Goal: Transaction & Acquisition: Book appointment/travel/reservation

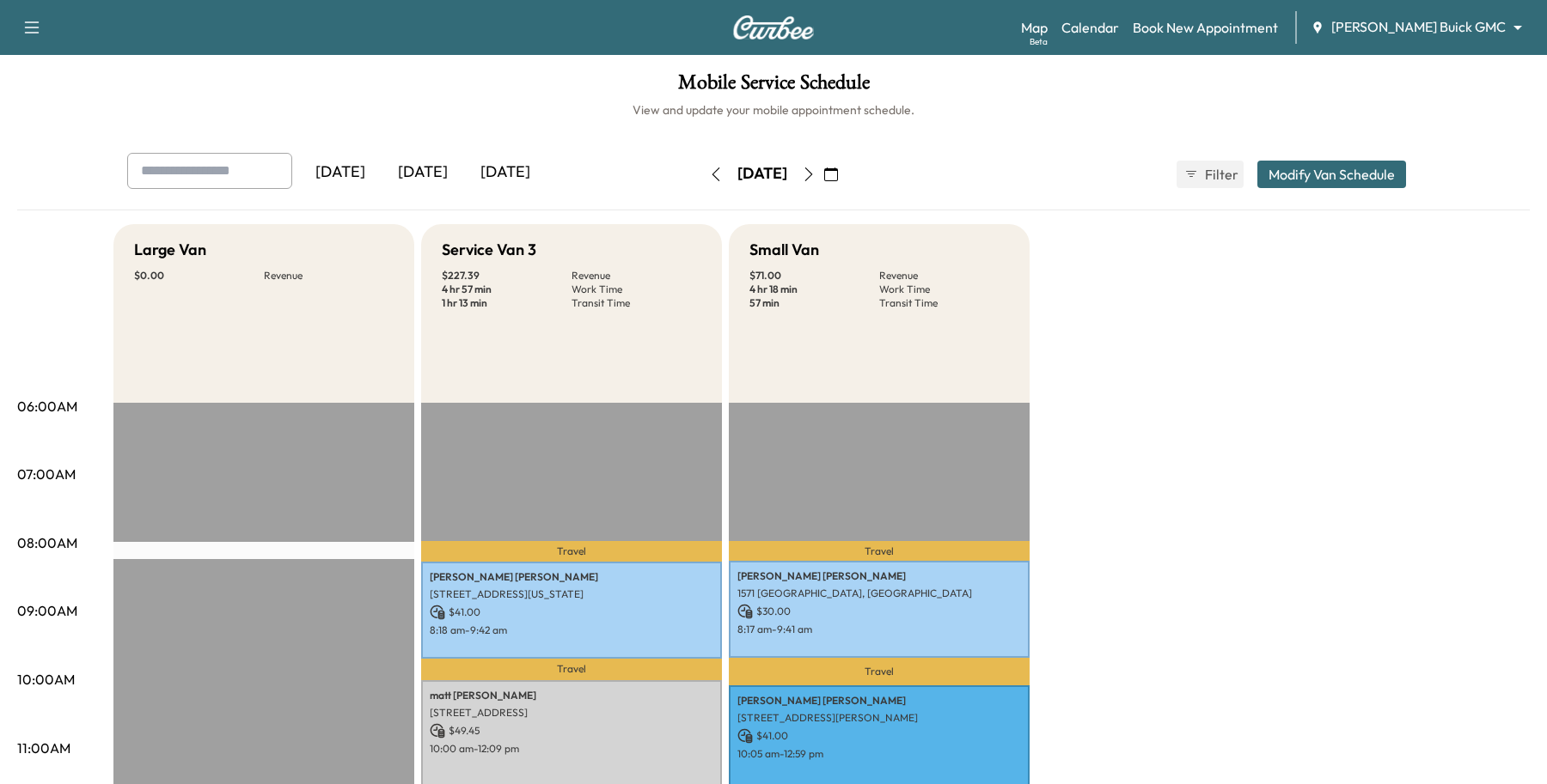
click at [1407, 22] on body "Support Log Out Map Beta Calendar Book New Appointment [PERSON_NAME] Buick GMC …" at bounding box center [773, 392] width 1547 height 784
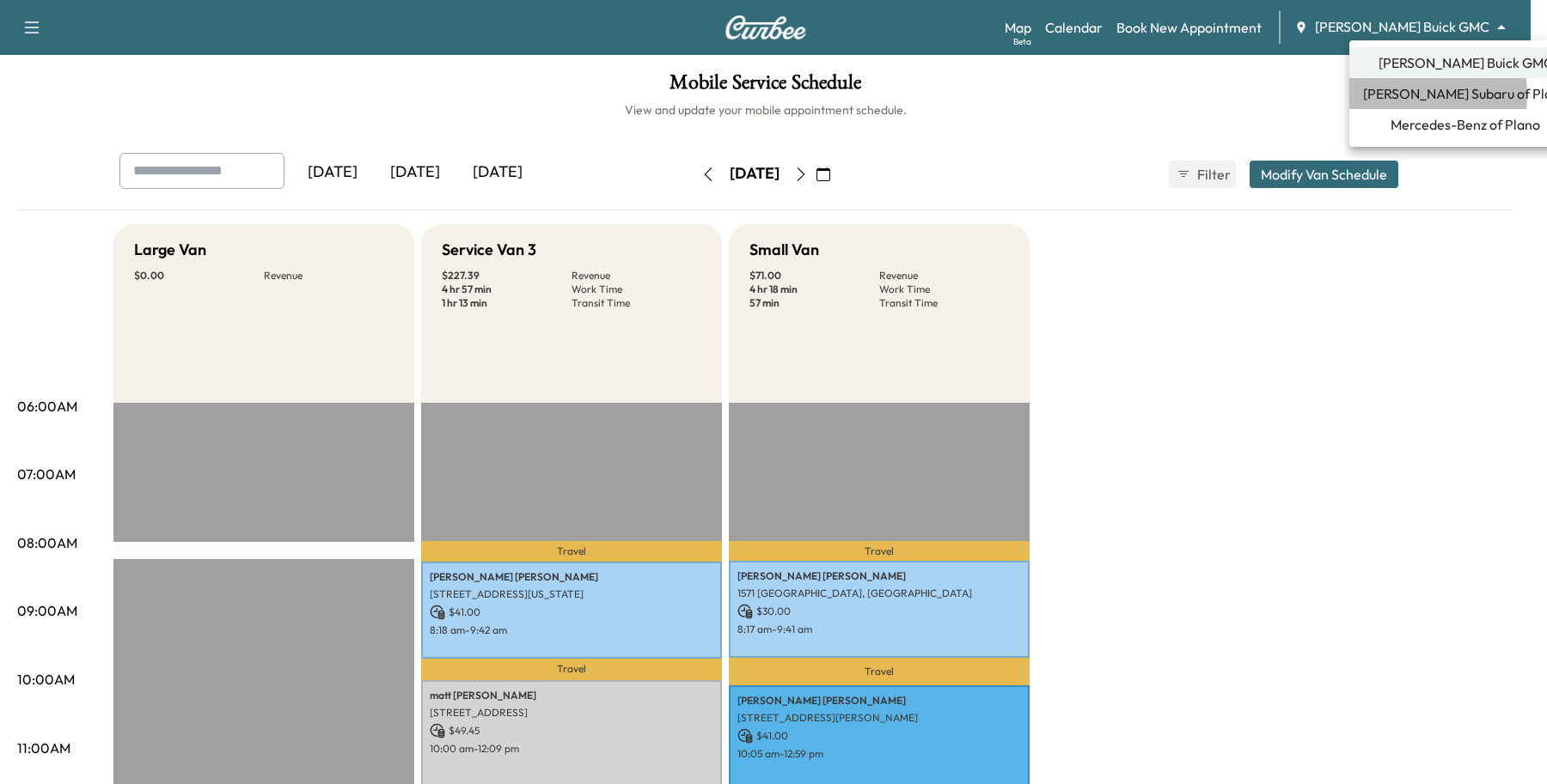
click at [1403, 94] on span "[PERSON_NAME] Subaru of Plano" at bounding box center [1465, 93] width 204 height 21
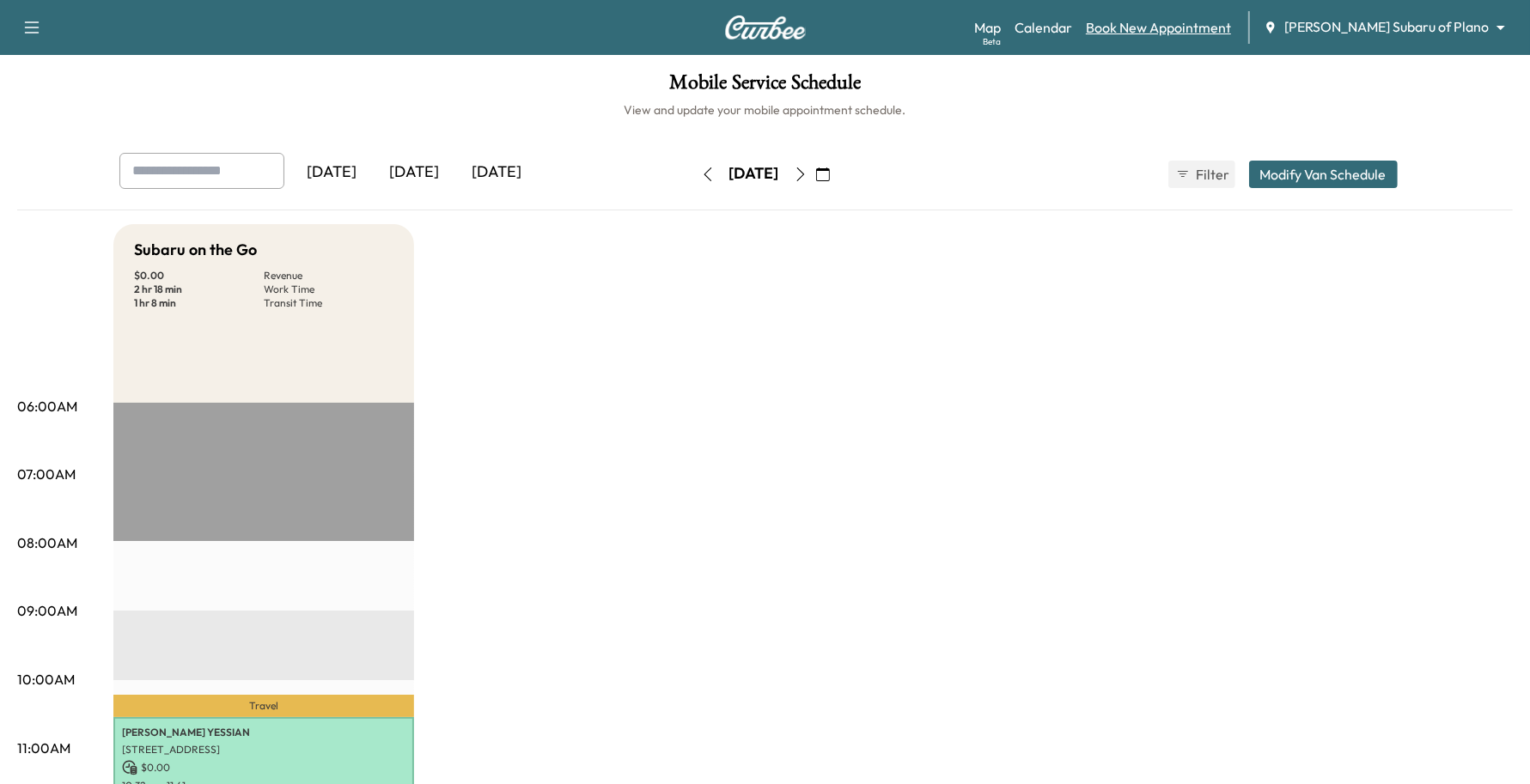
click at [1198, 22] on link "Book New Appointment" at bounding box center [1158, 28] width 145 height 21
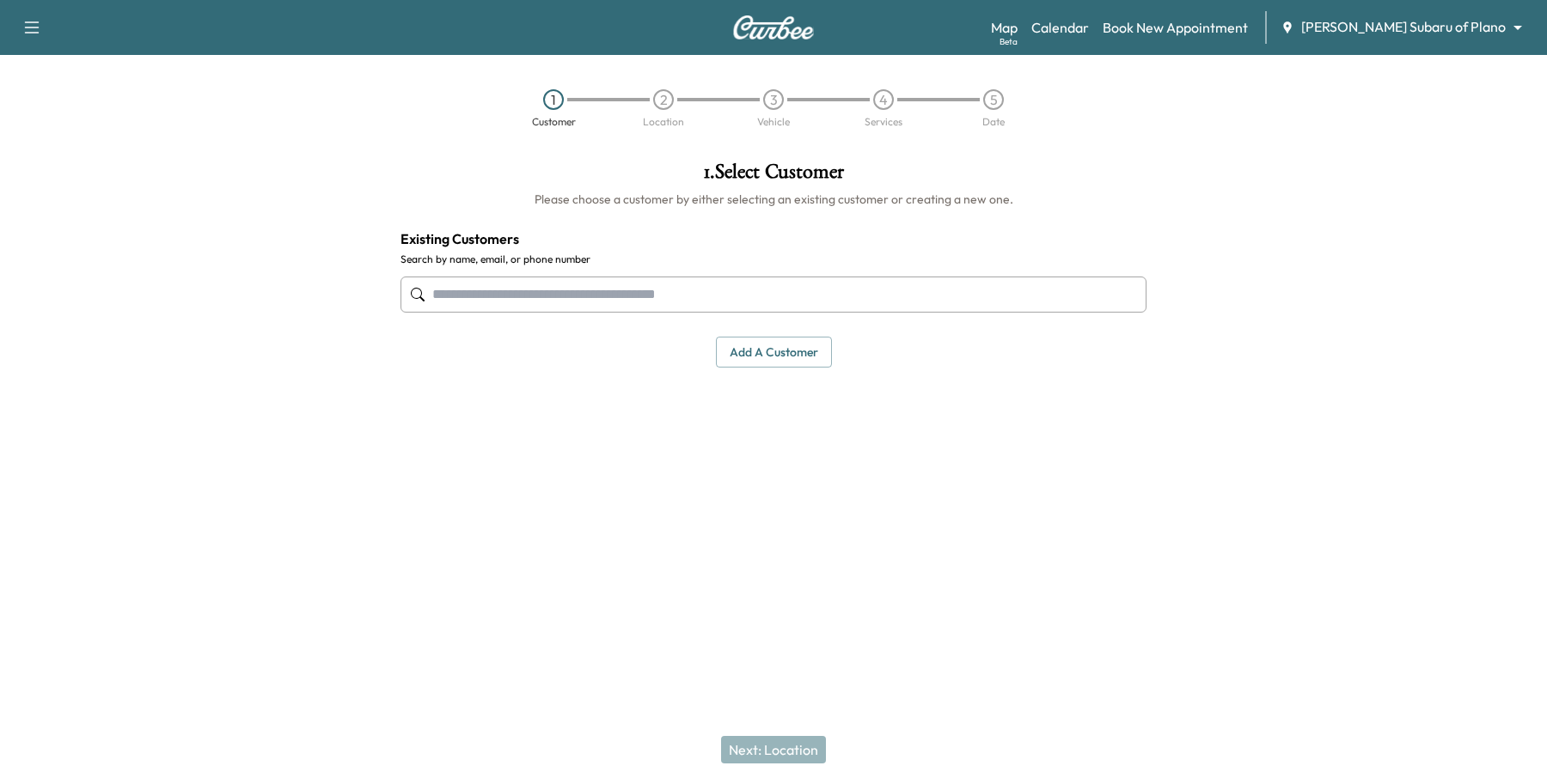
click at [669, 303] on input "text" at bounding box center [774, 295] width 746 height 36
click at [1407, 39] on div "Map Beta Calendar Book New Appointment [PERSON_NAME] Subaru of Plano ******** ​" at bounding box center [1262, 28] width 542 height 32
click at [1416, 27] on body "Support Log Out Map Beta Calendar Book New Appointment [PERSON_NAME] Subaru of …" at bounding box center [773, 392] width 1547 height 784
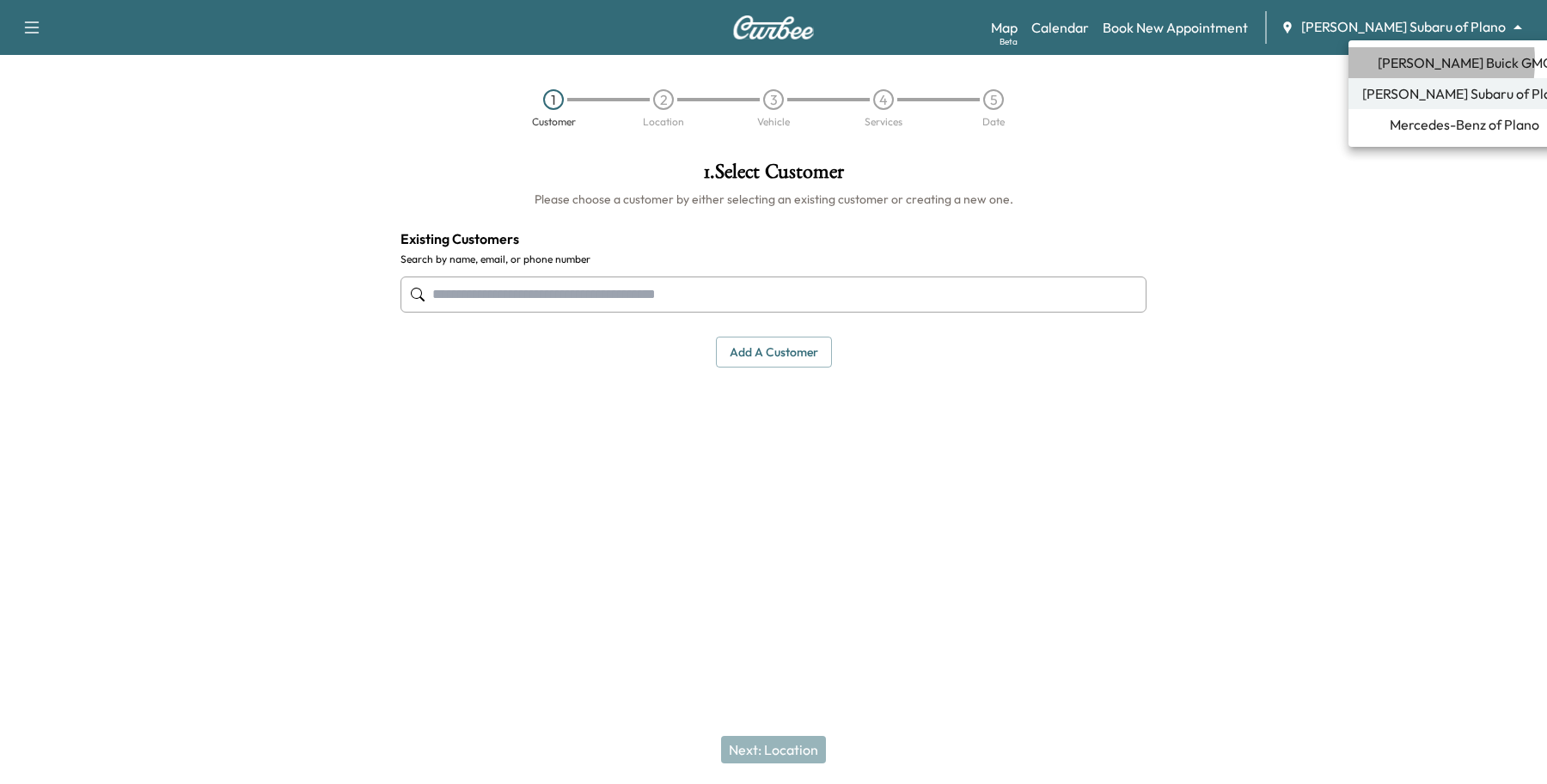
click at [1389, 61] on span "[PERSON_NAME] Buick GMC" at bounding box center [1464, 63] width 175 height 21
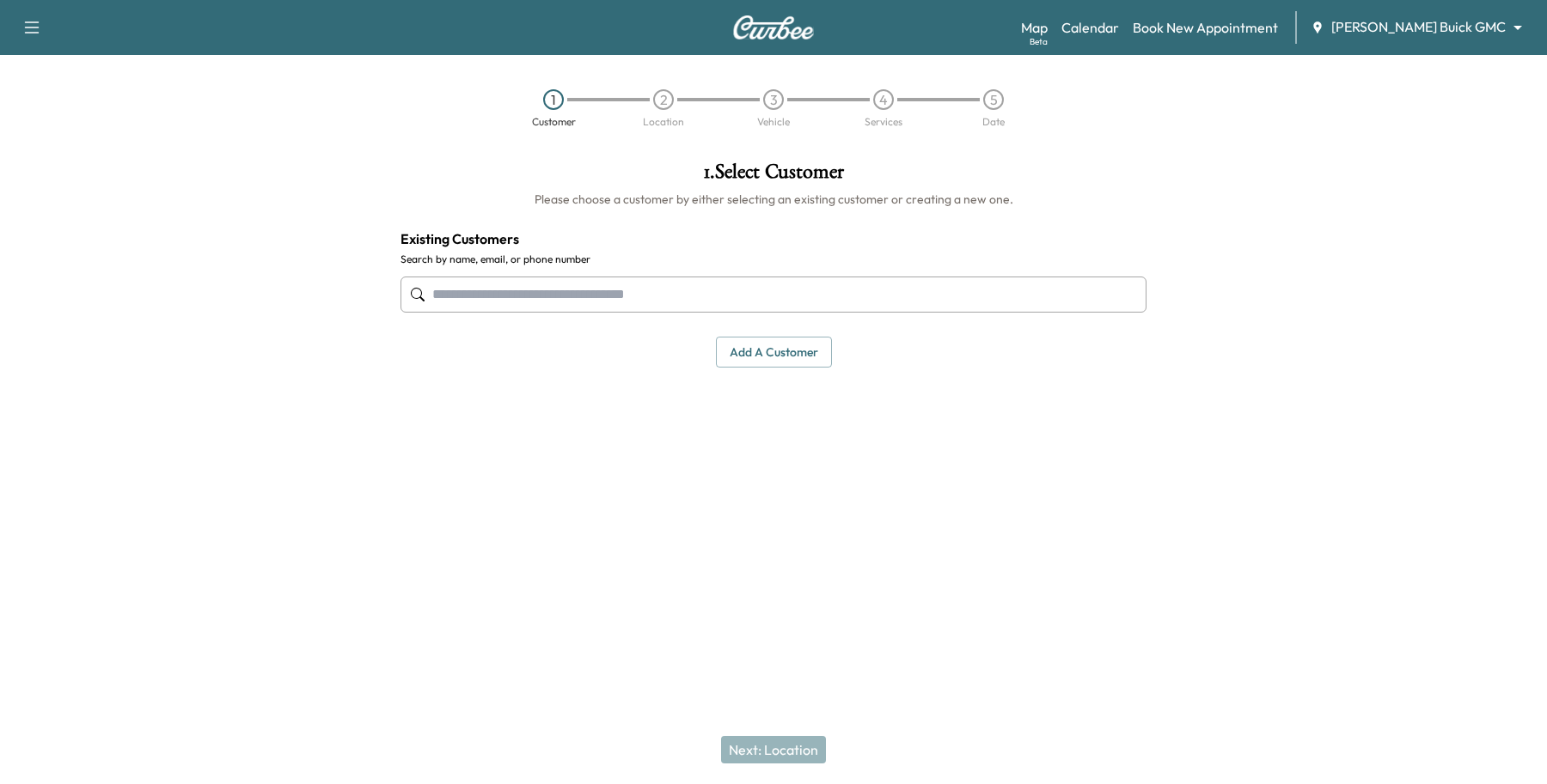
click at [505, 284] on input "text" at bounding box center [774, 295] width 746 height 36
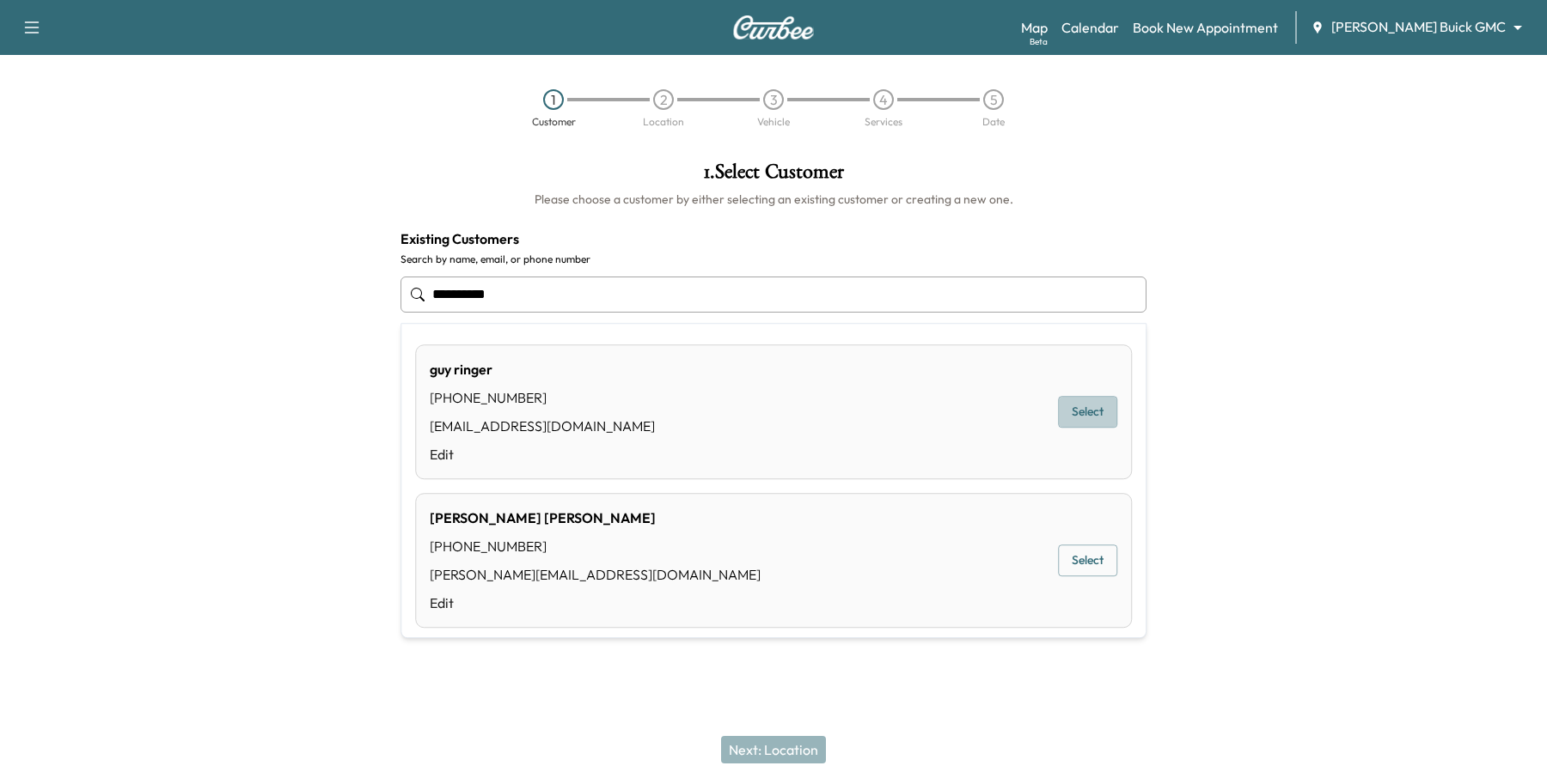
click at [1057, 403] on button "Select" at bounding box center [1087, 412] width 59 height 31
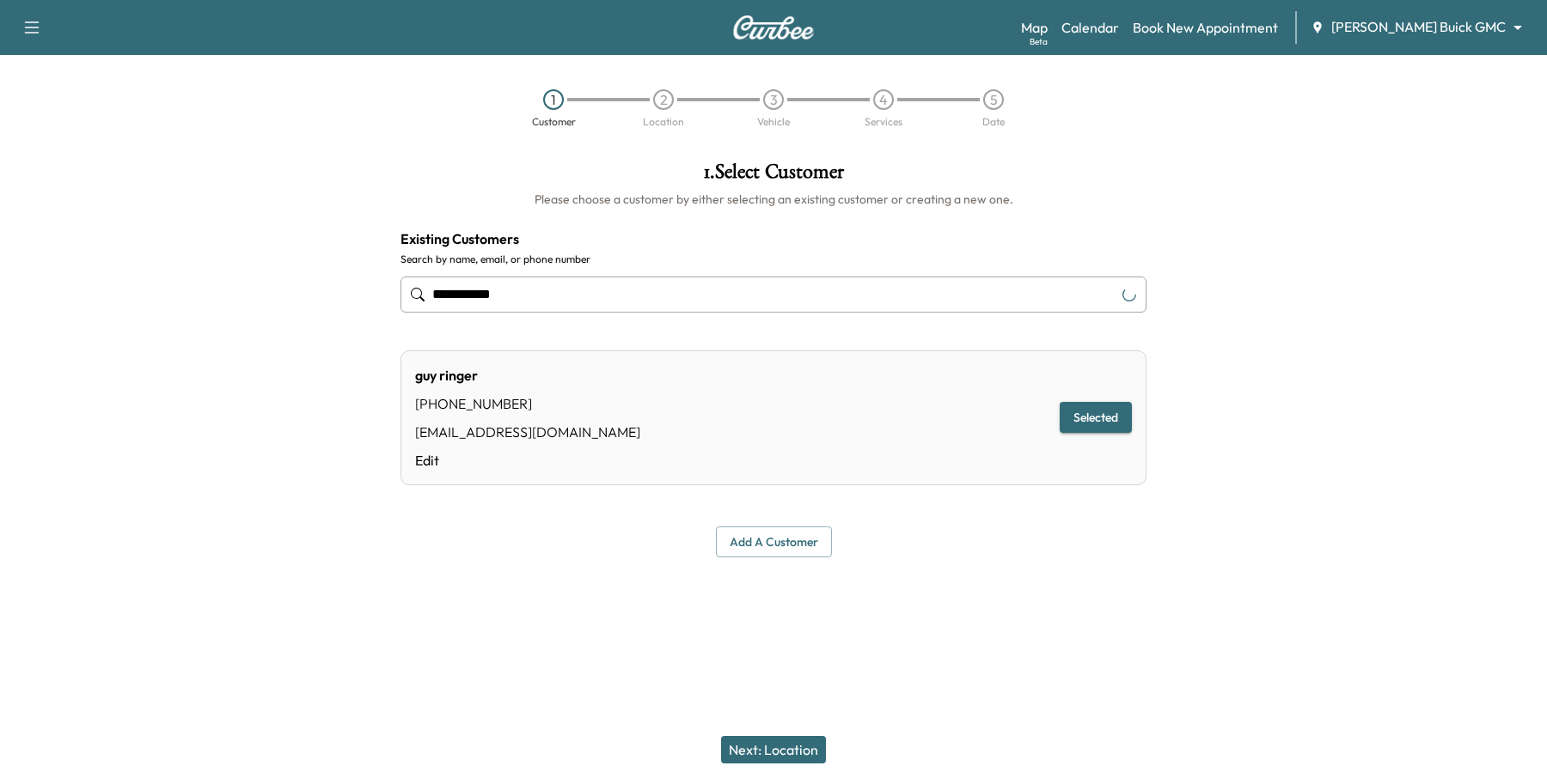
type input "**********"
click at [789, 743] on button "Next: Location" at bounding box center [773, 750] width 105 height 28
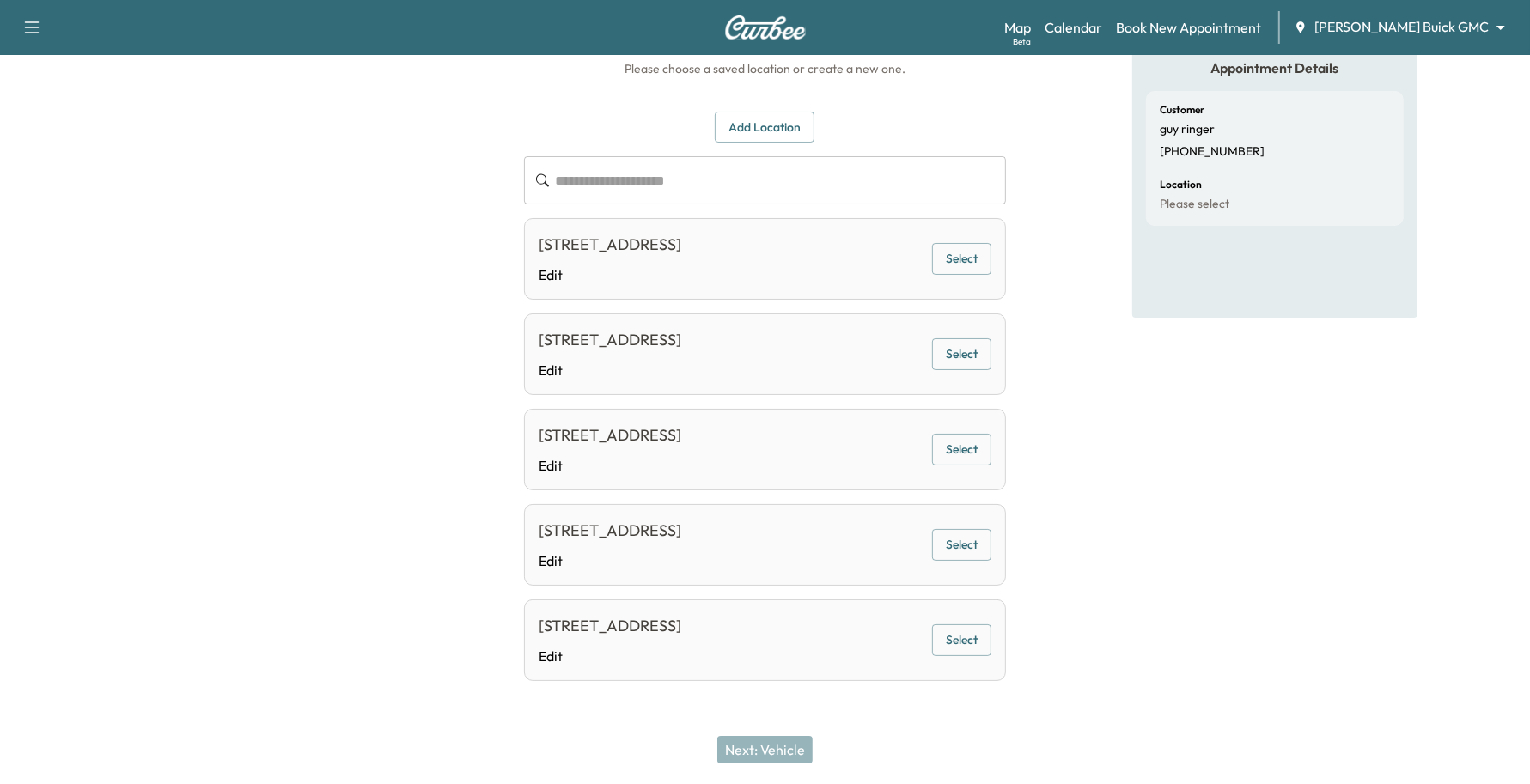
scroll to position [229, 0]
click at [967, 541] on button "Select" at bounding box center [961, 545] width 59 height 31
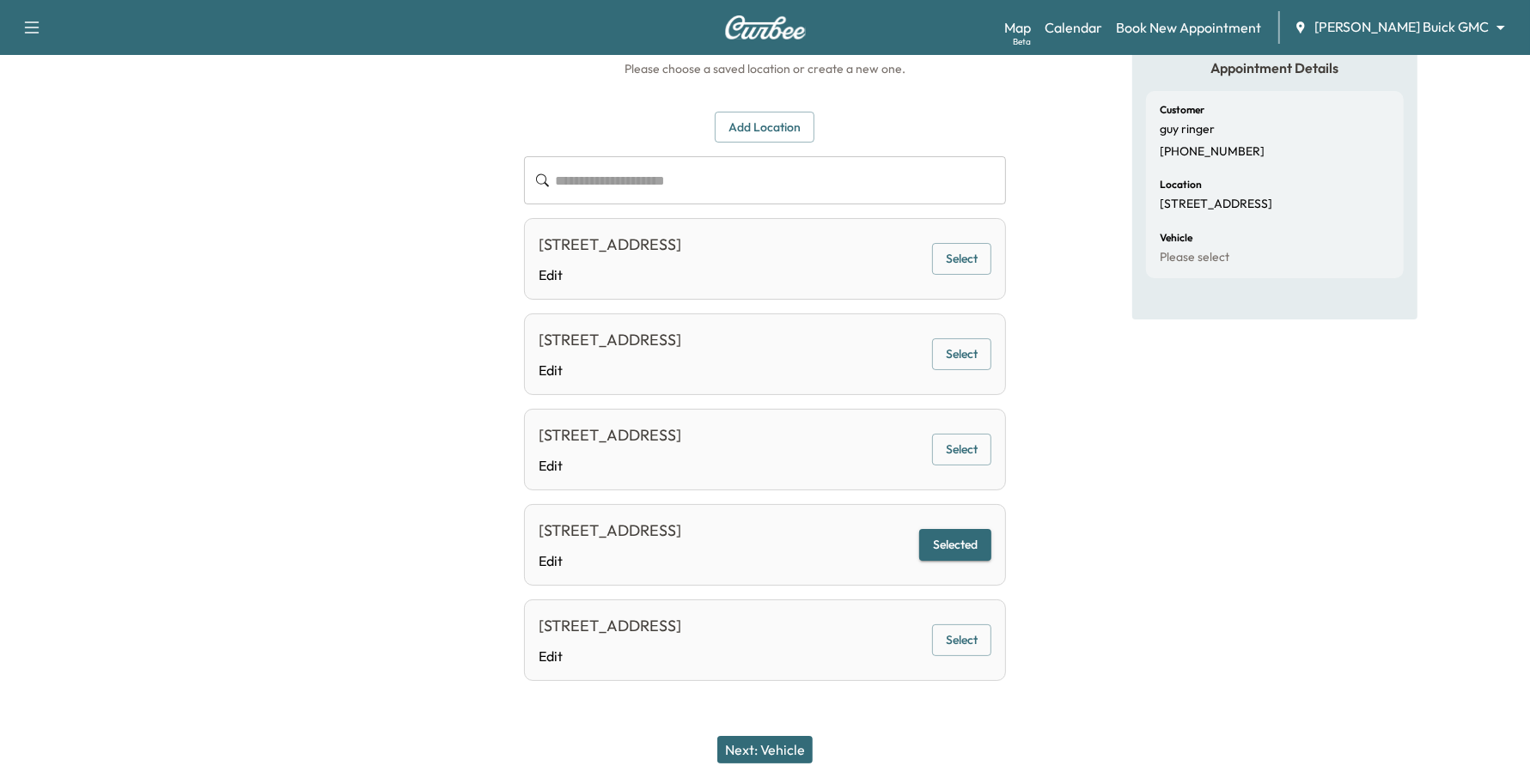
click at [772, 752] on button "Next: Vehicle" at bounding box center [765, 750] width 95 height 28
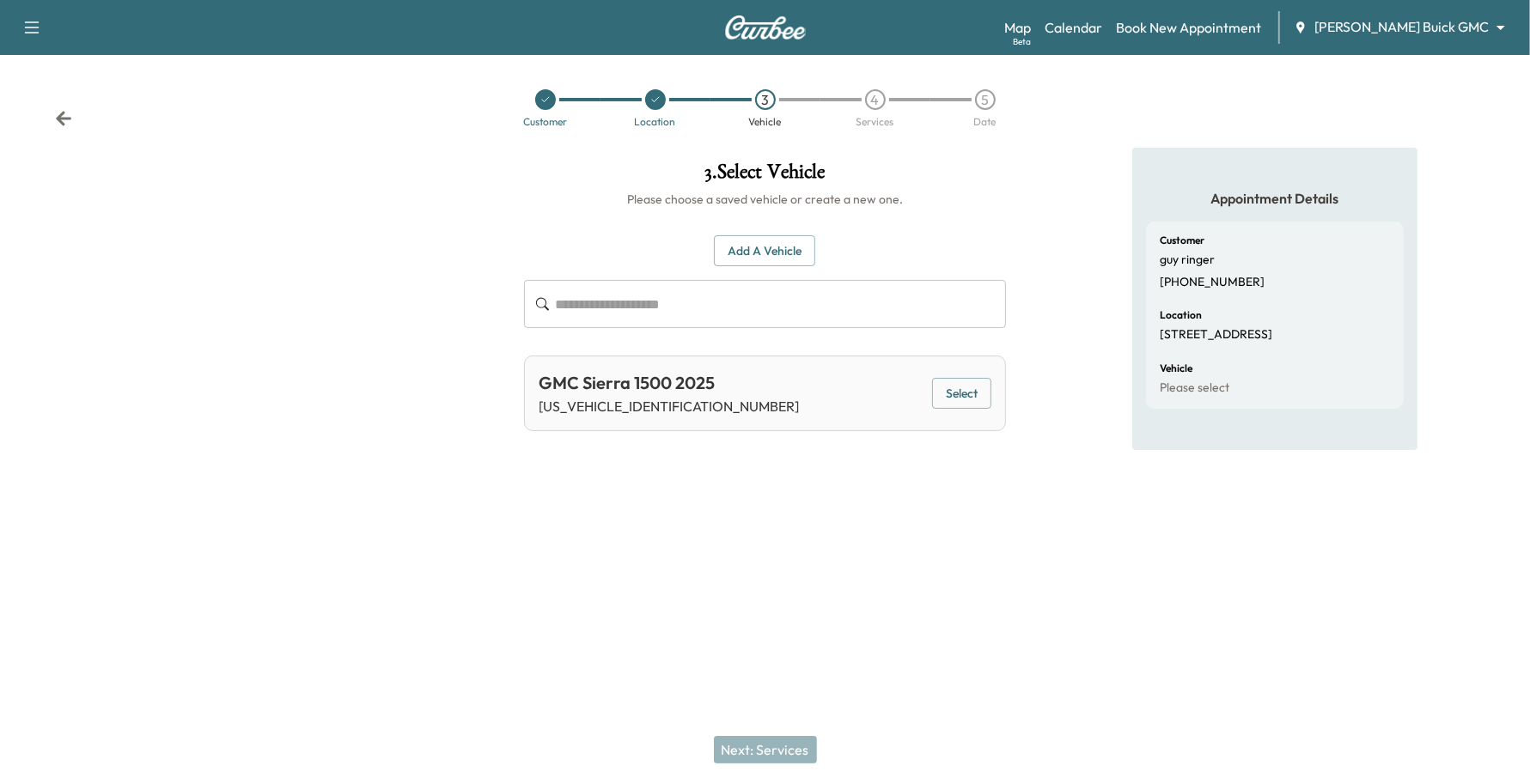
scroll to position [0, 0]
click at [968, 388] on button "Select" at bounding box center [973, 393] width 59 height 31
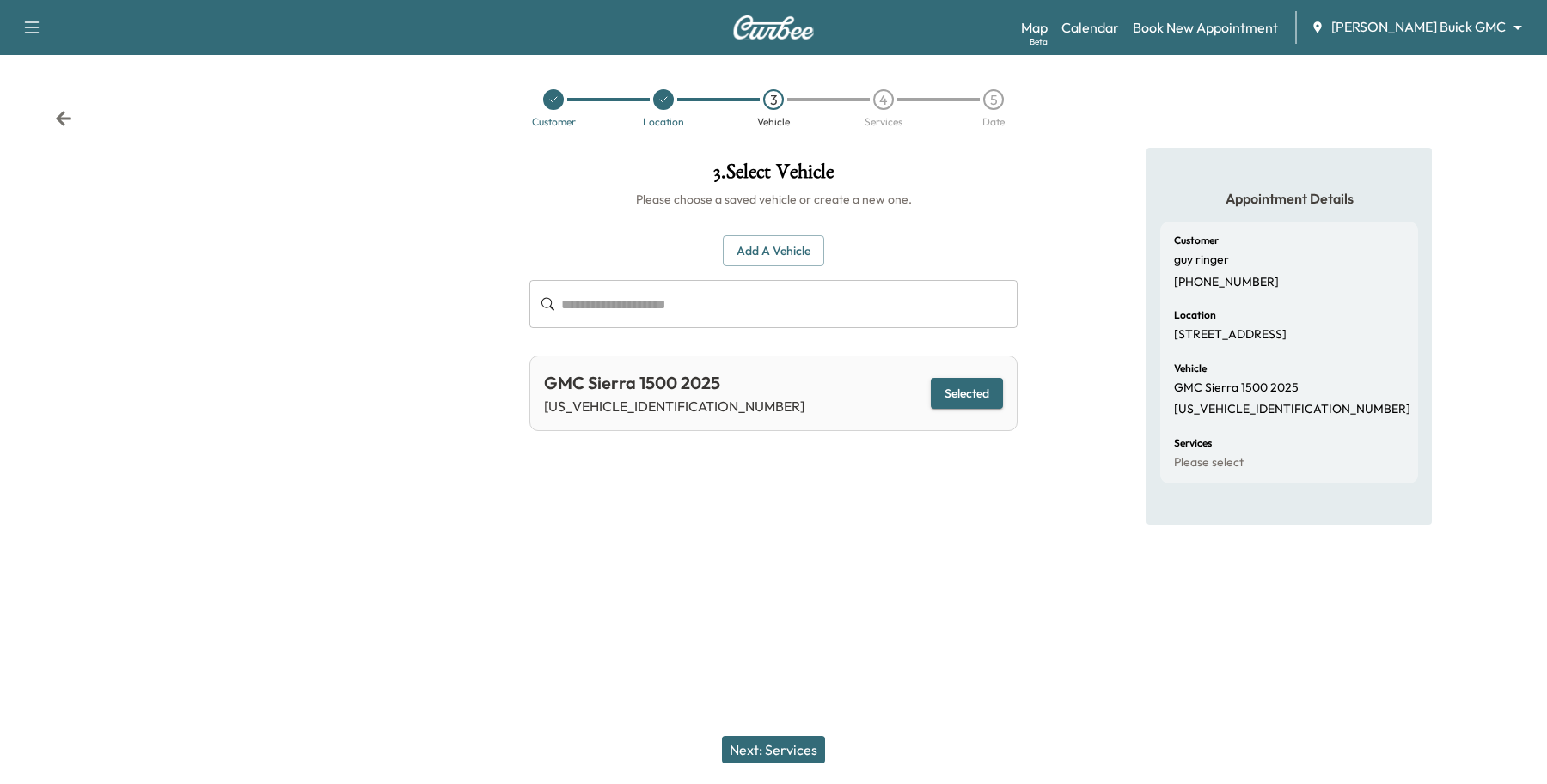
click at [741, 753] on button "Next: Services" at bounding box center [773, 750] width 103 height 28
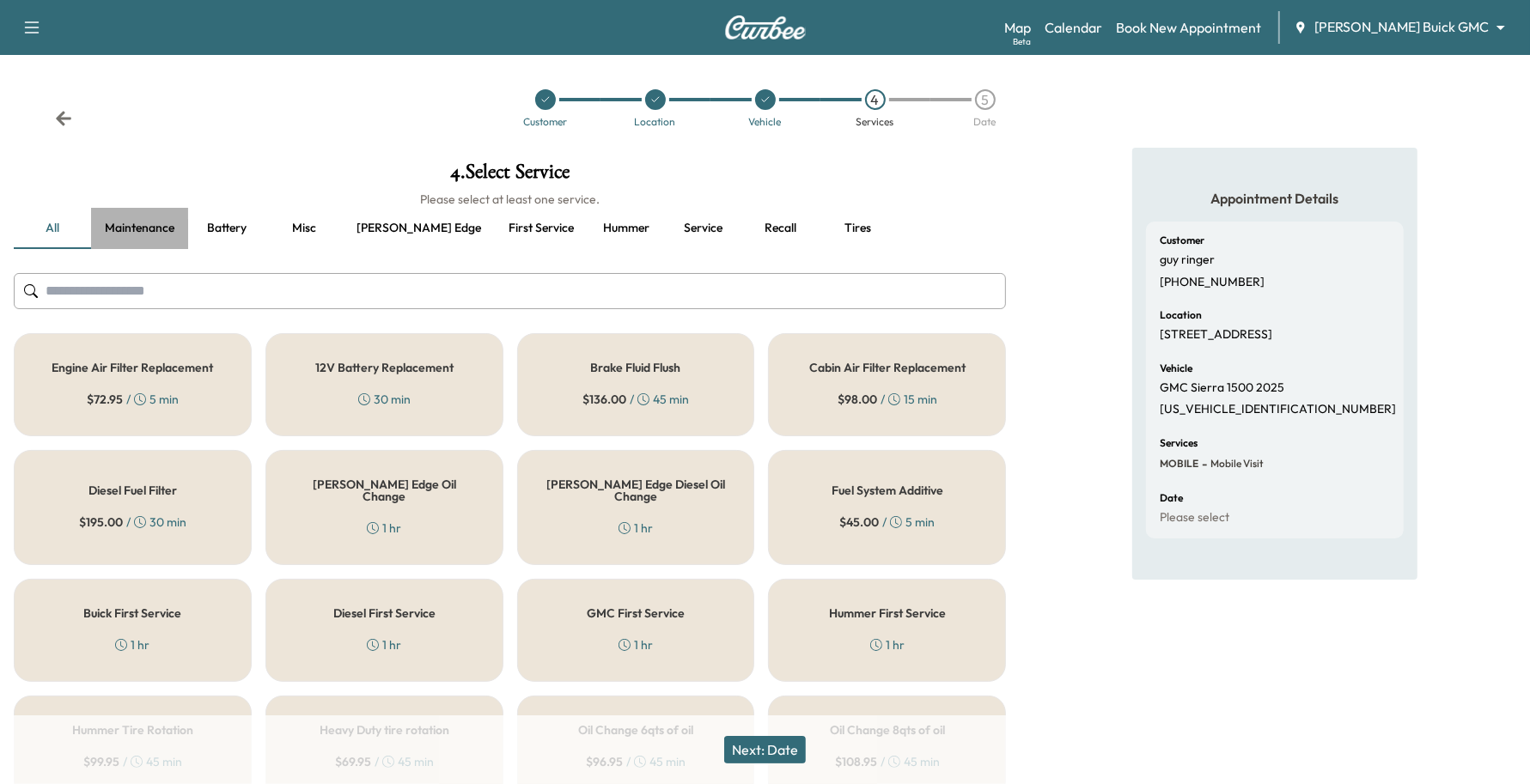
click at [146, 212] on button "Maintenance" at bounding box center [139, 228] width 97 height 41
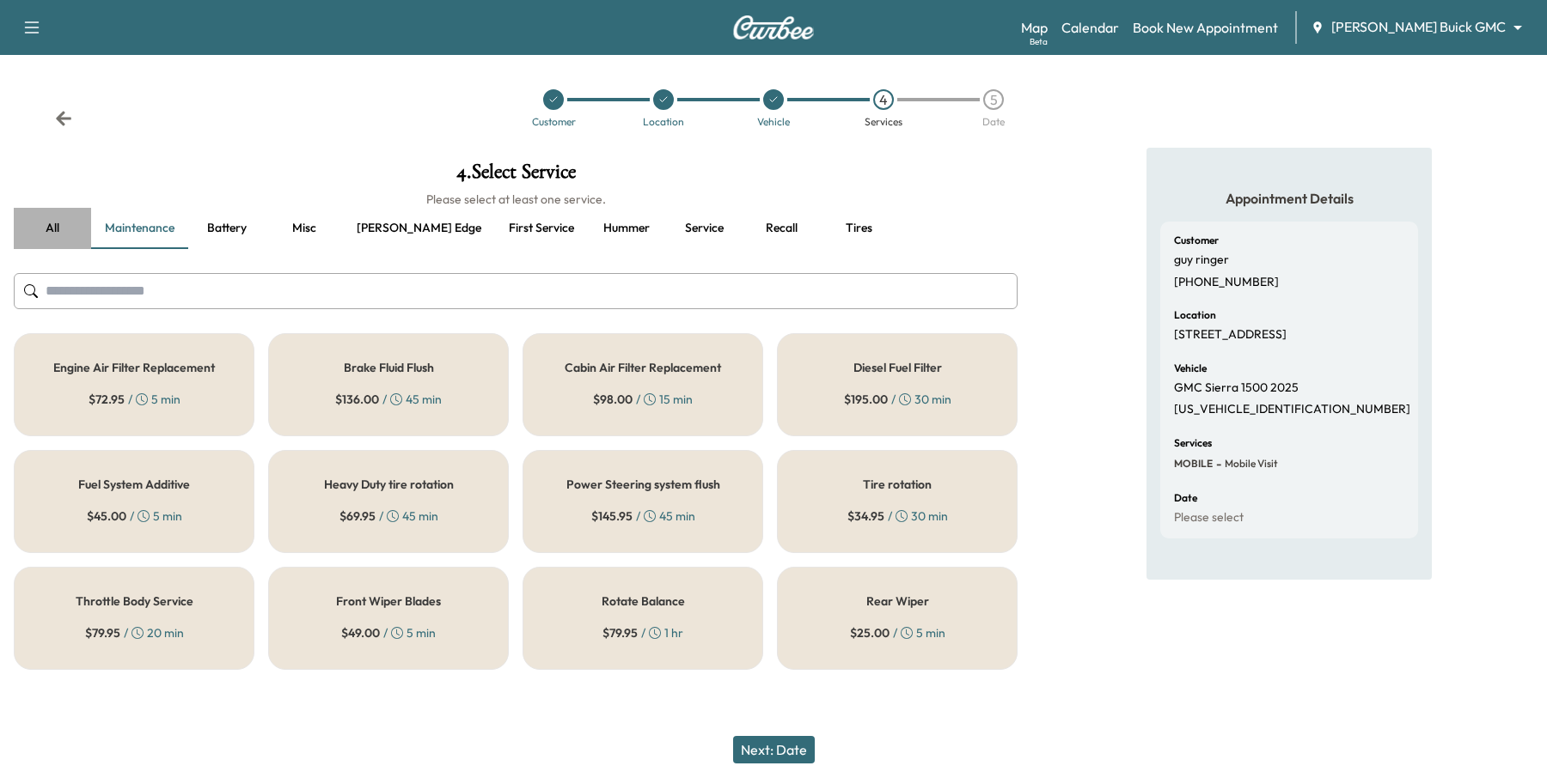
click at [84, 240] on button "all" at bounding box center [52, 228] width 77 height 41
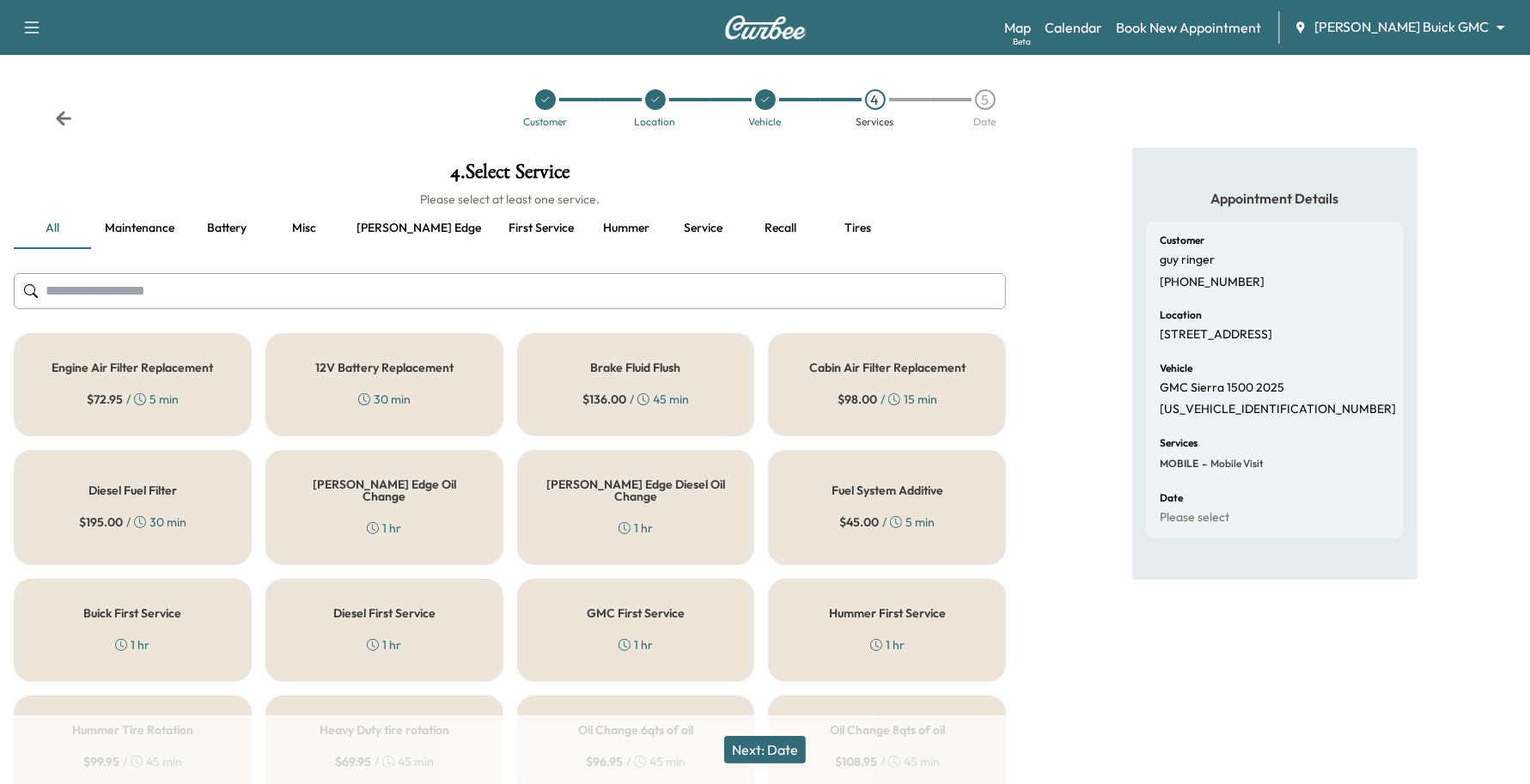
click at [672, 624] on div "GMC First Service 1 hr" at bounding box center [635, 630] width 238 height 103
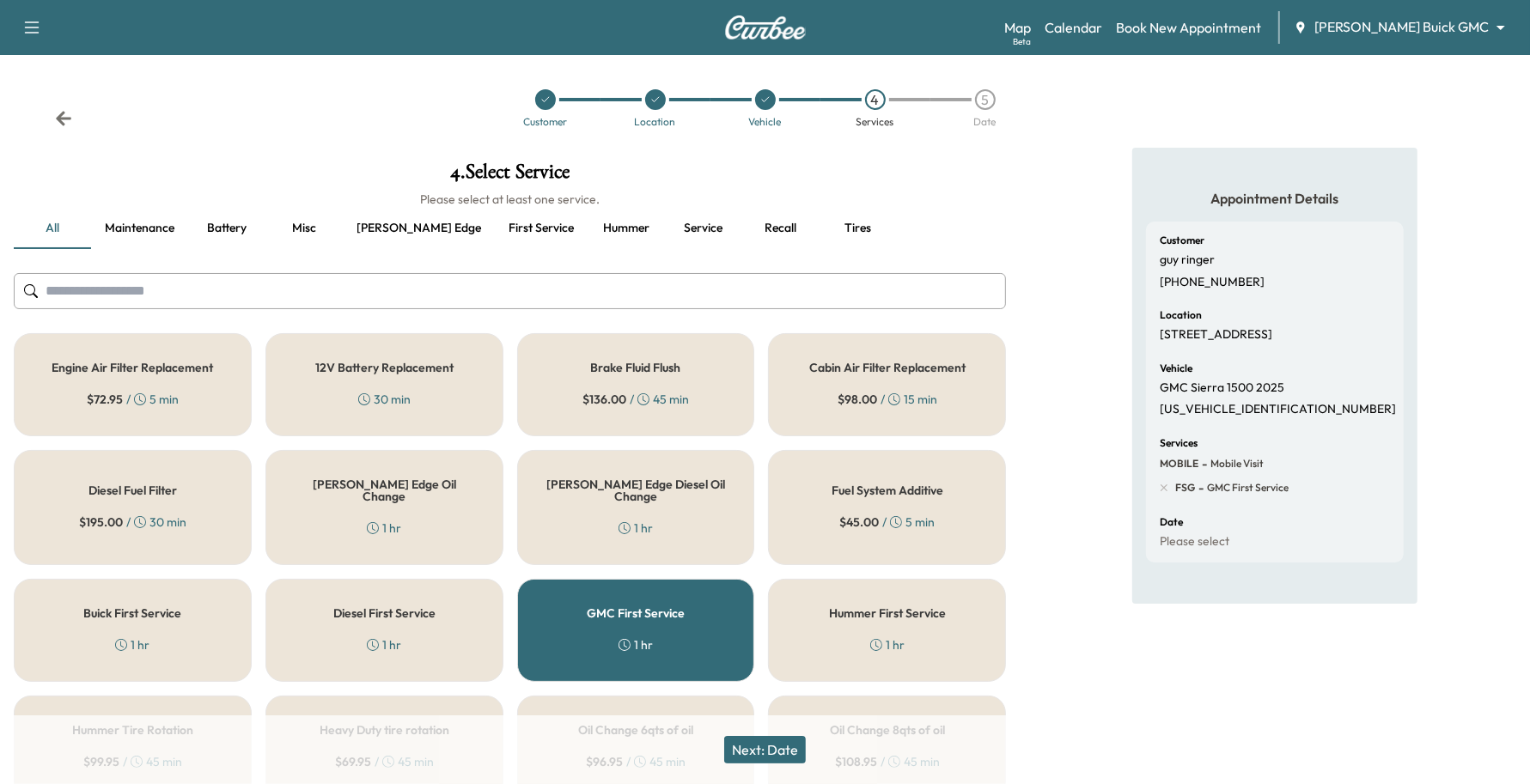
click at [755, 746] on button "Next: Date" at bounding box center [765, 750] width 82 height 28
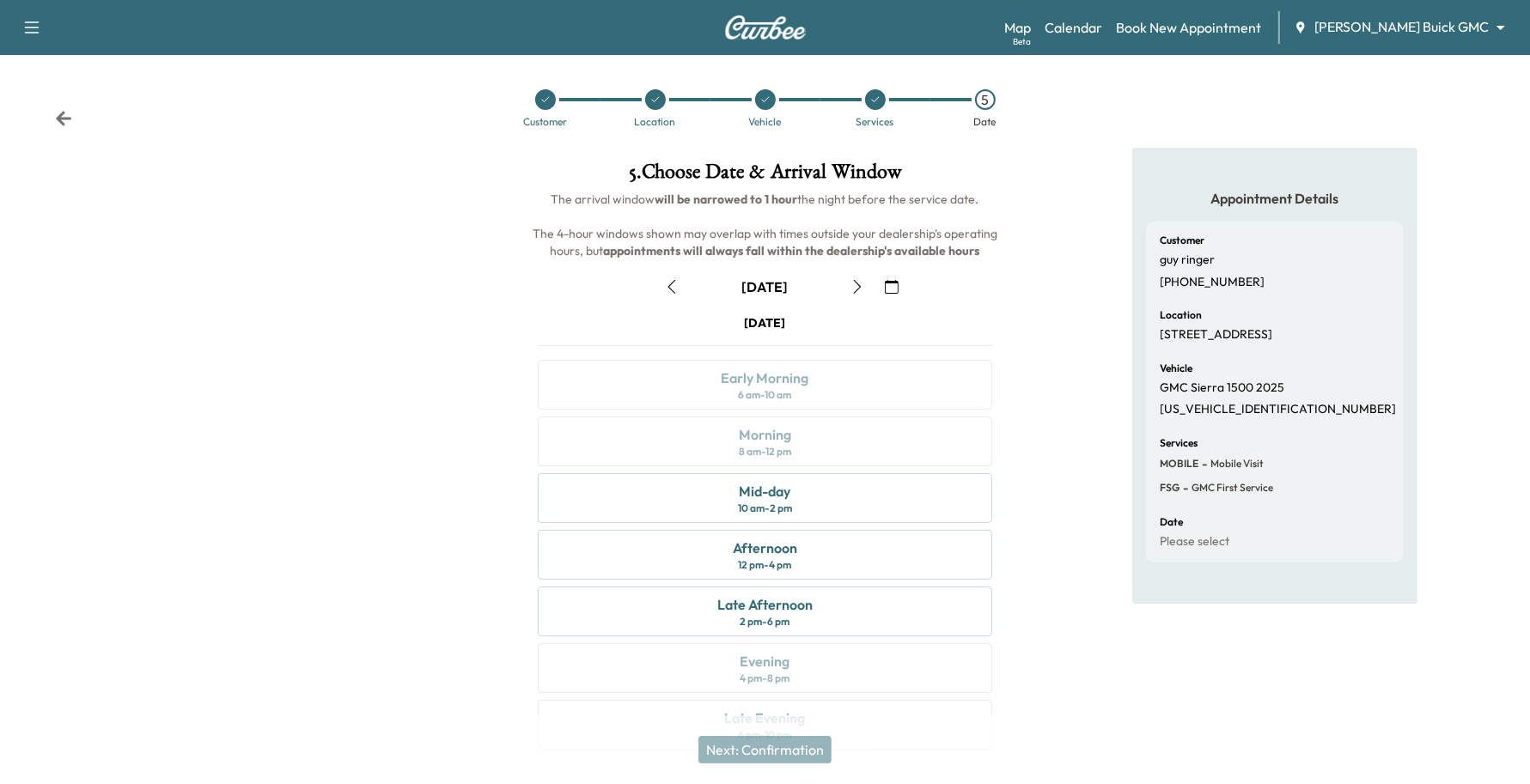
click at [860, 281] on icon "button" at bounding box center [857, 287] width 13 height 13
click at [676, 280] on icon "button" at bounding box center [672, 287] width 13 height 13
click at [857, 288] on icon "button" at bounding box center [857, 287] width 13 height 13
click at [786, 444] on div "8 am - 12 pm" at bounding box center [764, 451] width 52 height 13
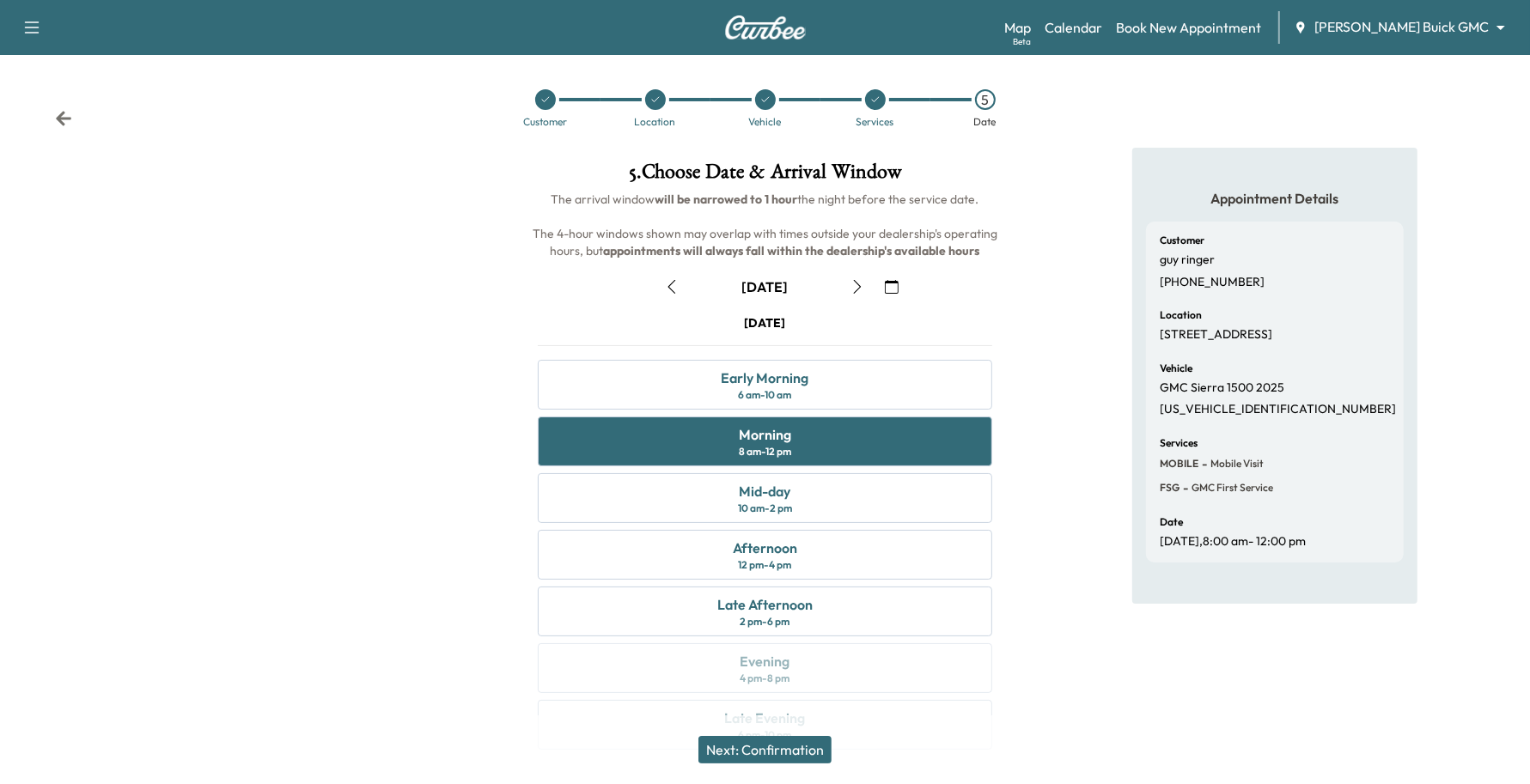
click at [821, 744] on button "Next: Confirmation" at bounding box center [765, 750] width 134 height 28
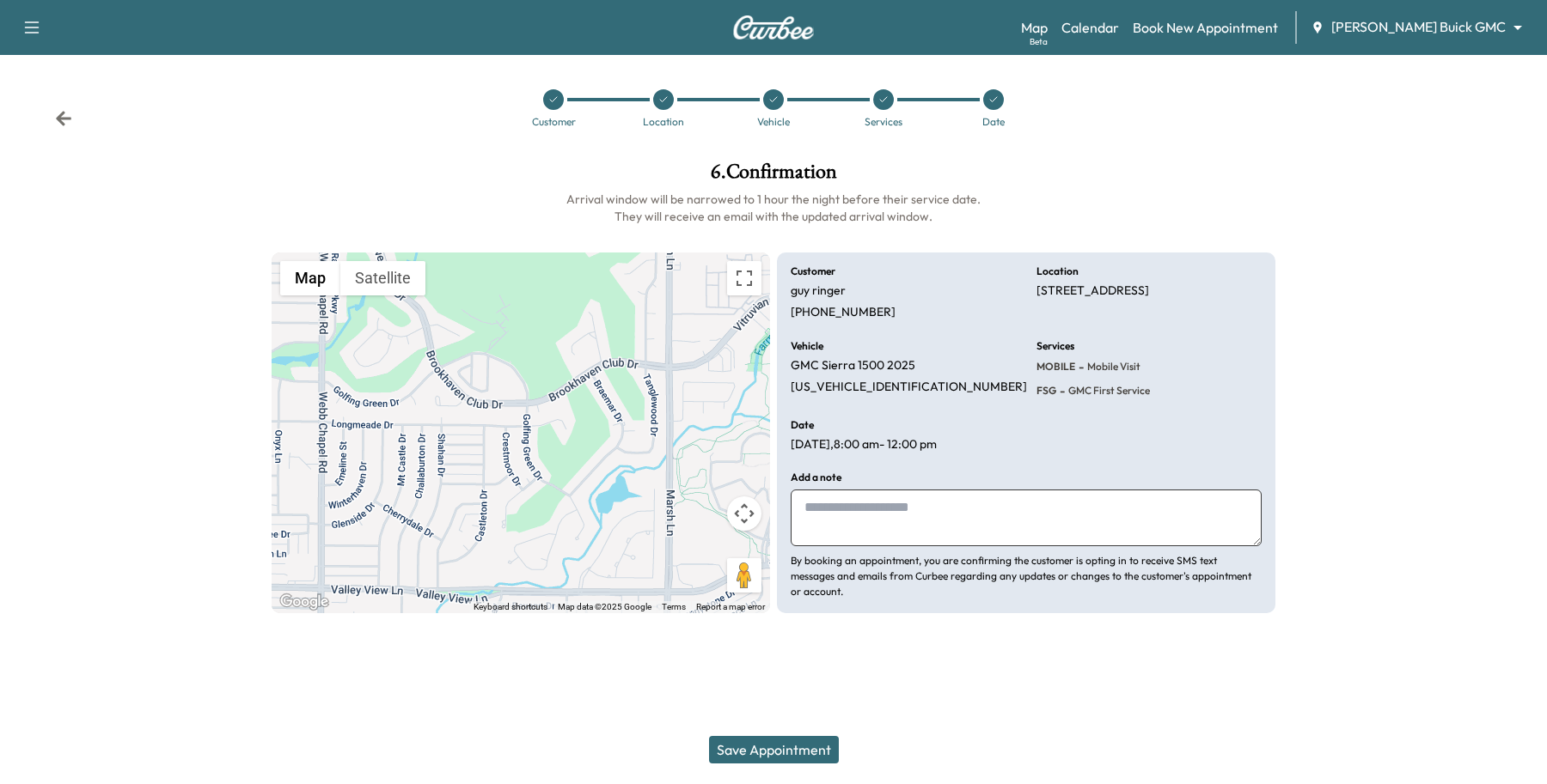
click at [832, 740] on button "Save Appointment" at bounding box center [774, 750] width 130 height 28
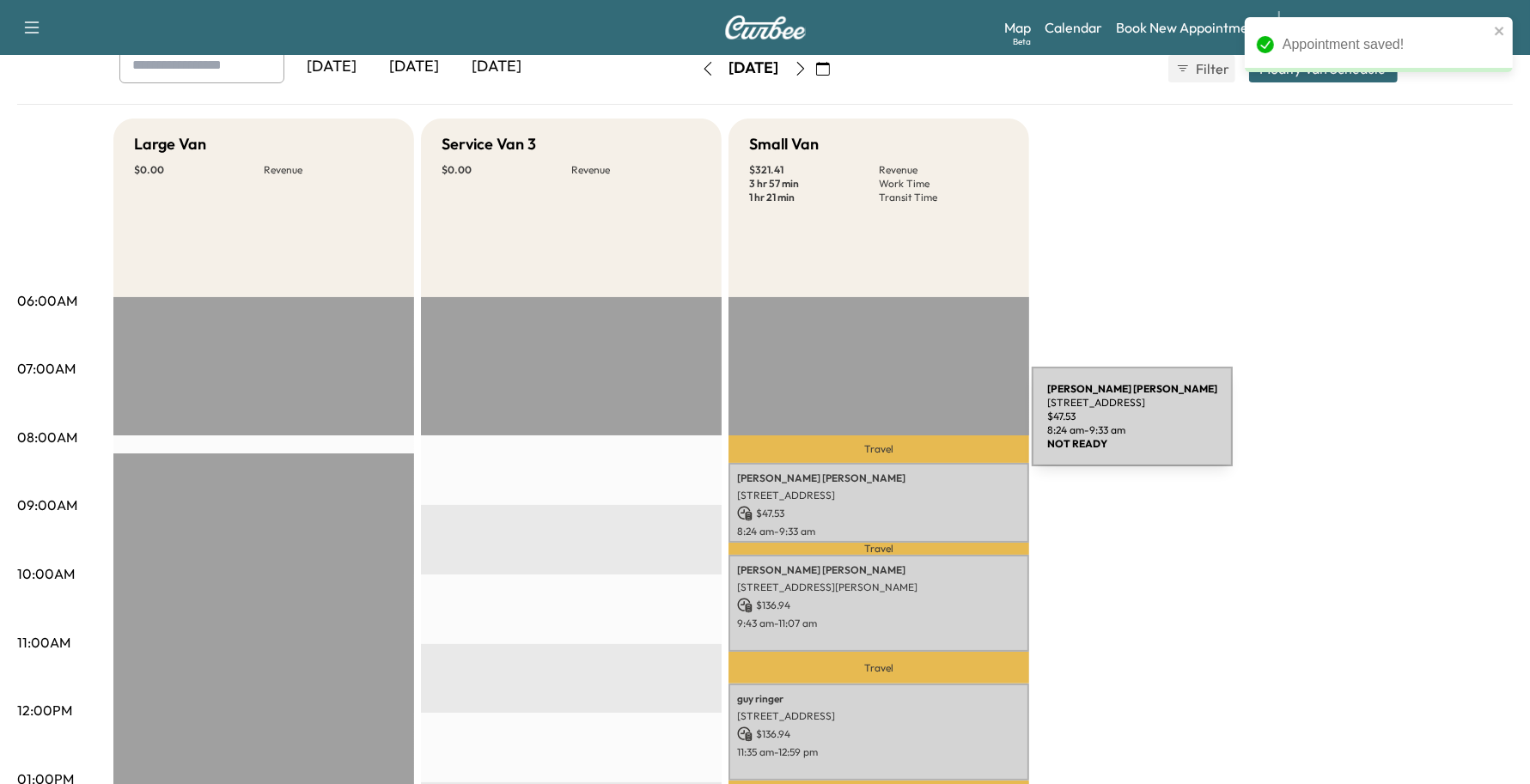
scroll to position [429, 0]
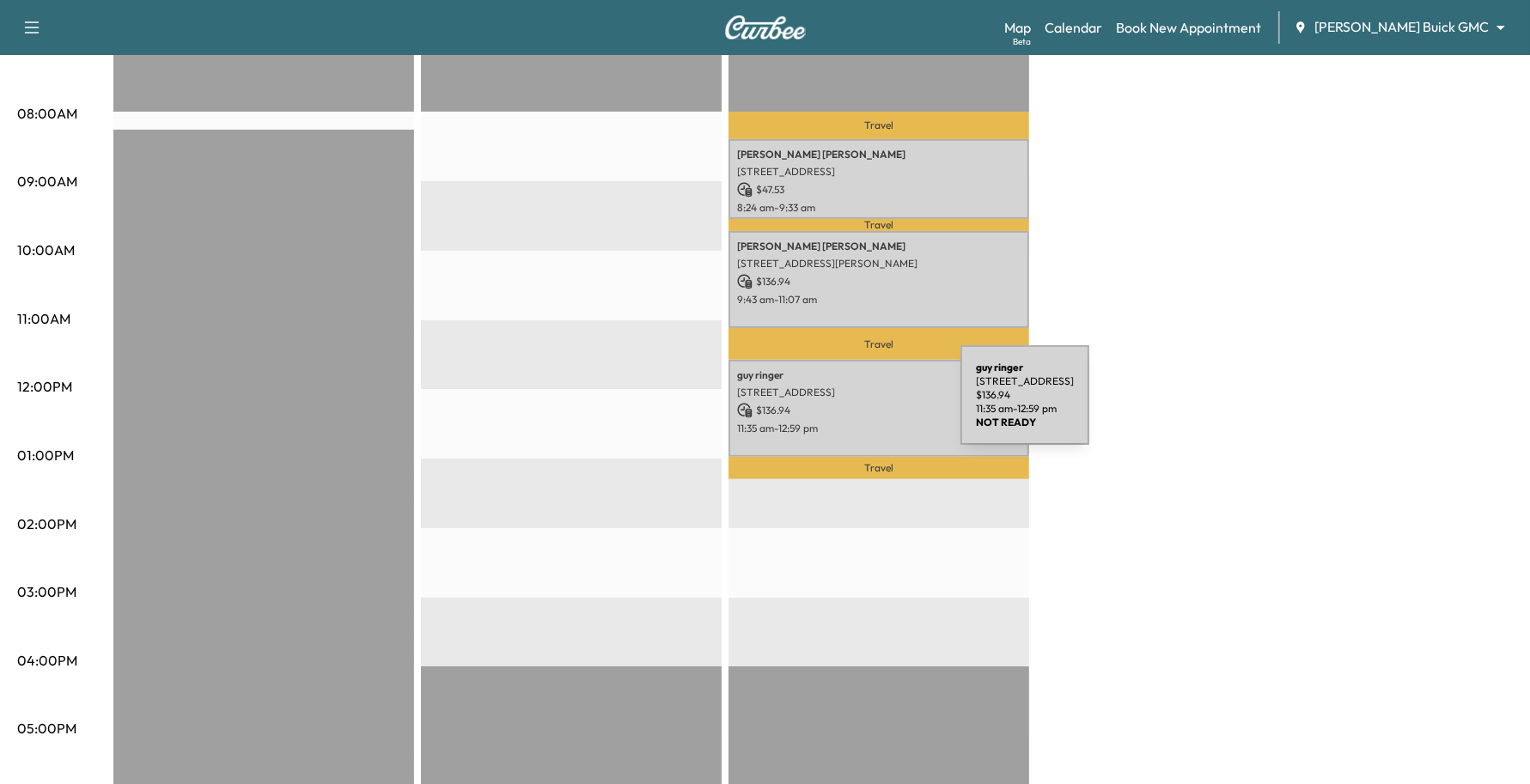
click at [832, 405] on p "$ 136.94" at bounding box center [879, 410] width 283 height 15
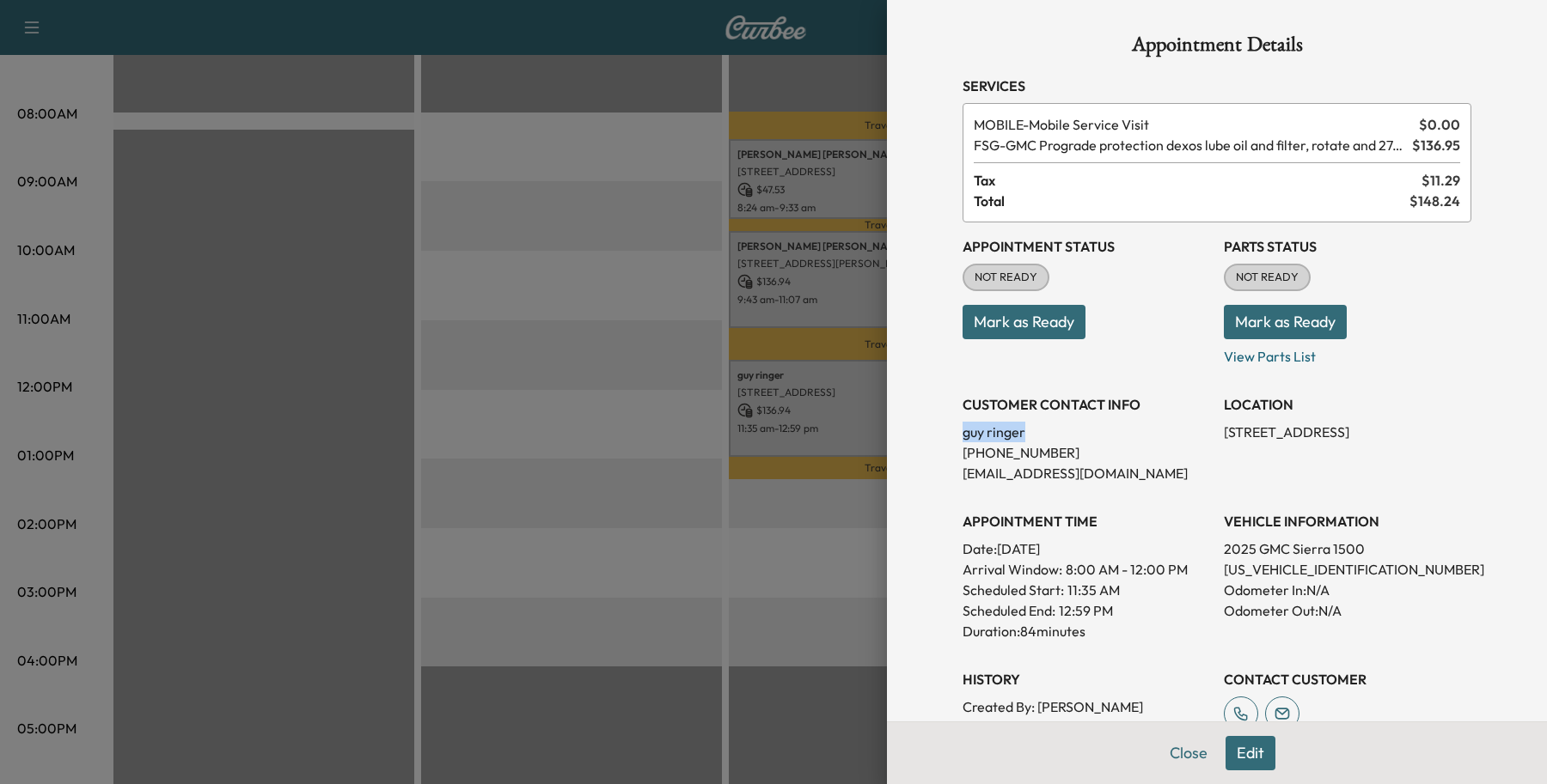
drag, startPoint x: 1030, startPoint y: 438, endPoint x: 893, endPoint y: 426, distance: 137.5
click at [893, 426] on div "Appointment Details Services MOBILE - Mobile Service Visit $ 0.00 FSG - GMC Pro…" at bounding box center [1217, 392] width 660 height 784
copy p "[PERSON_NAME]"
click at [1182, 756] on button "Close" at bounding box center [1188, 753] width 60 height 34
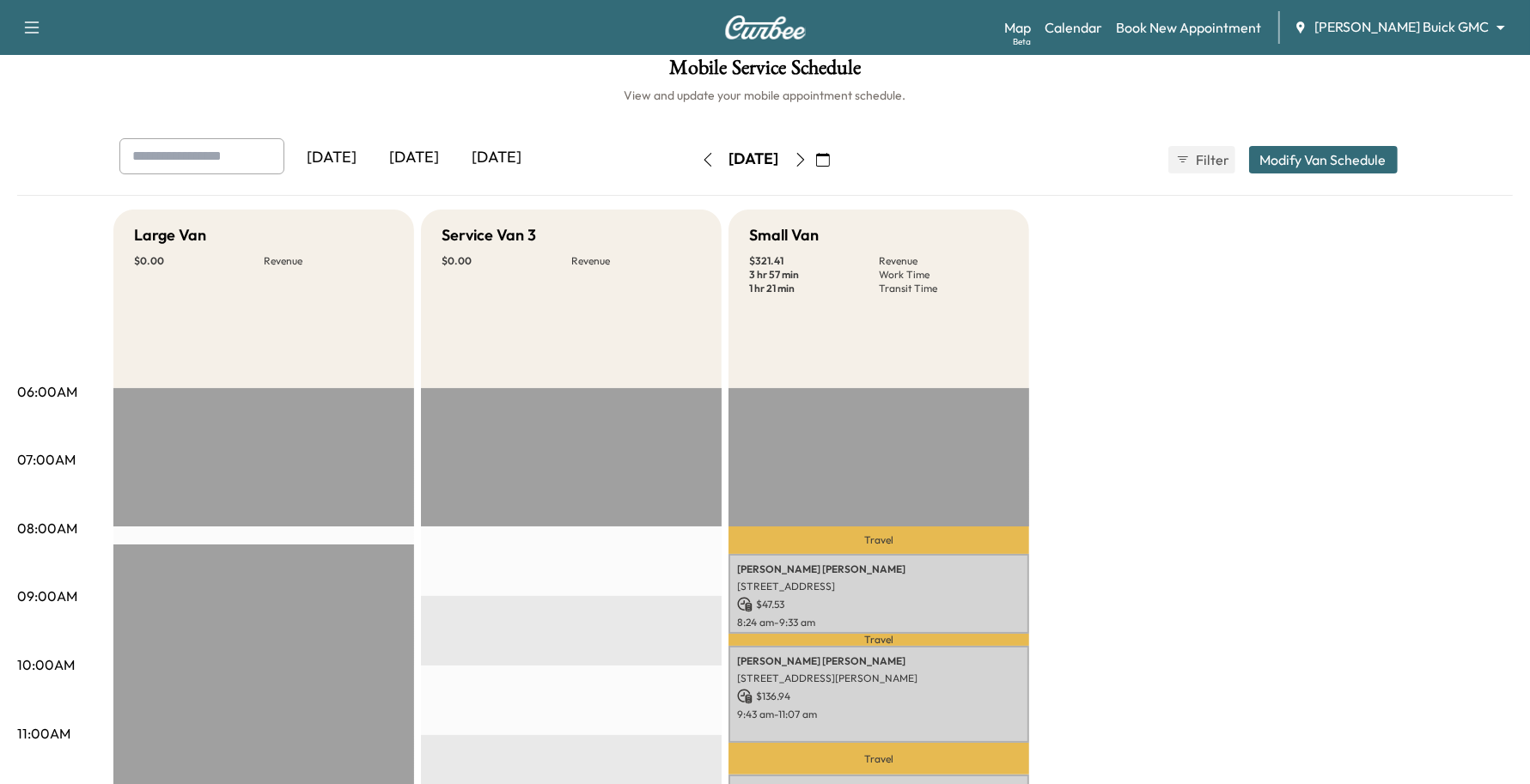
scroll to position [0, 0]
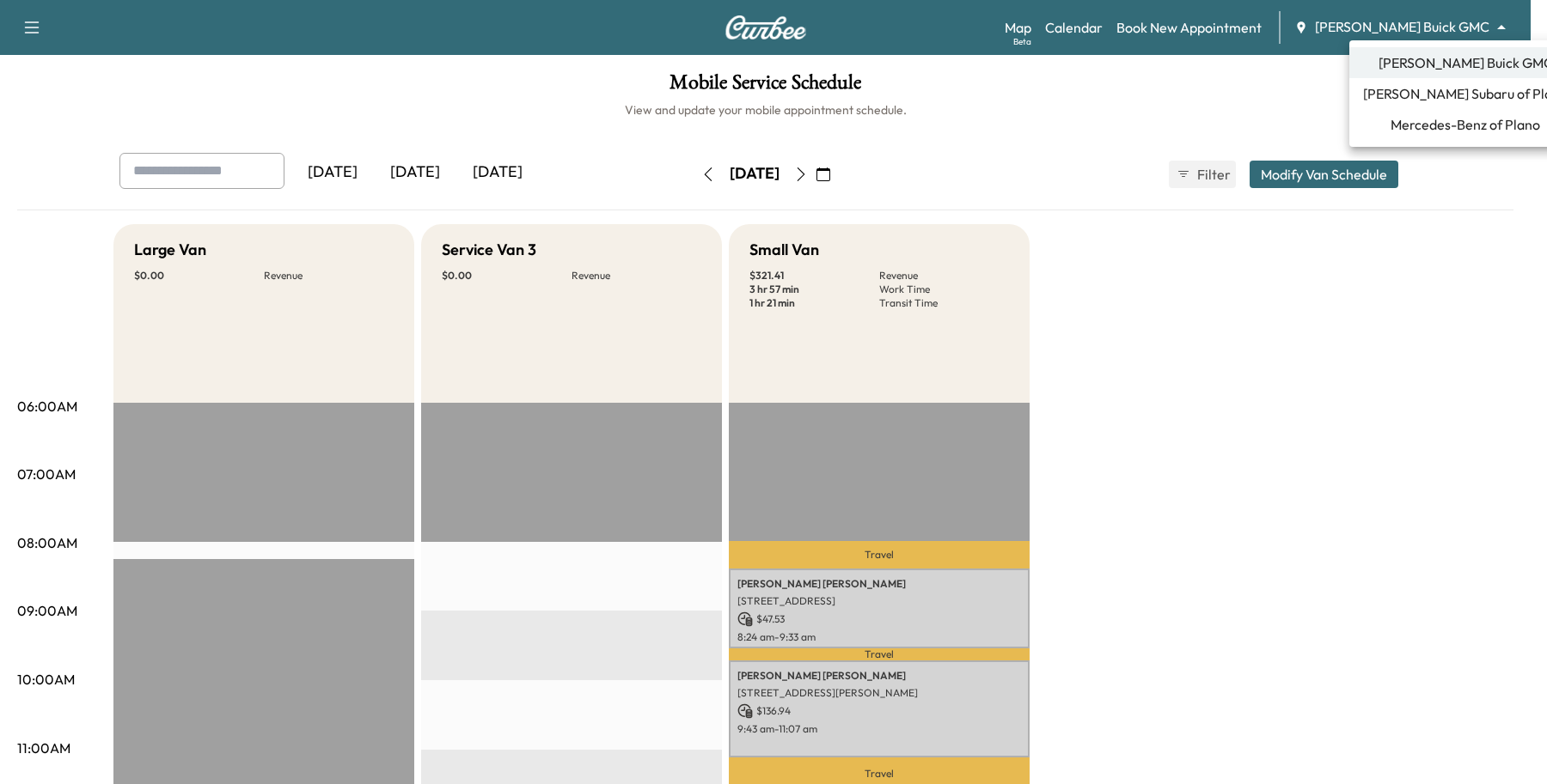
click at [1453, 31] on body "Support Log Out Map Beta Calendar Book New Appointment [PERSON_NAME] Buick GMC …" at bounding box center [773, 392] width 1547 height 784
click at [1442, 122] on span "Mercedes-Benz of Plano" at bounding box center [1465, 125] width 150 height 21
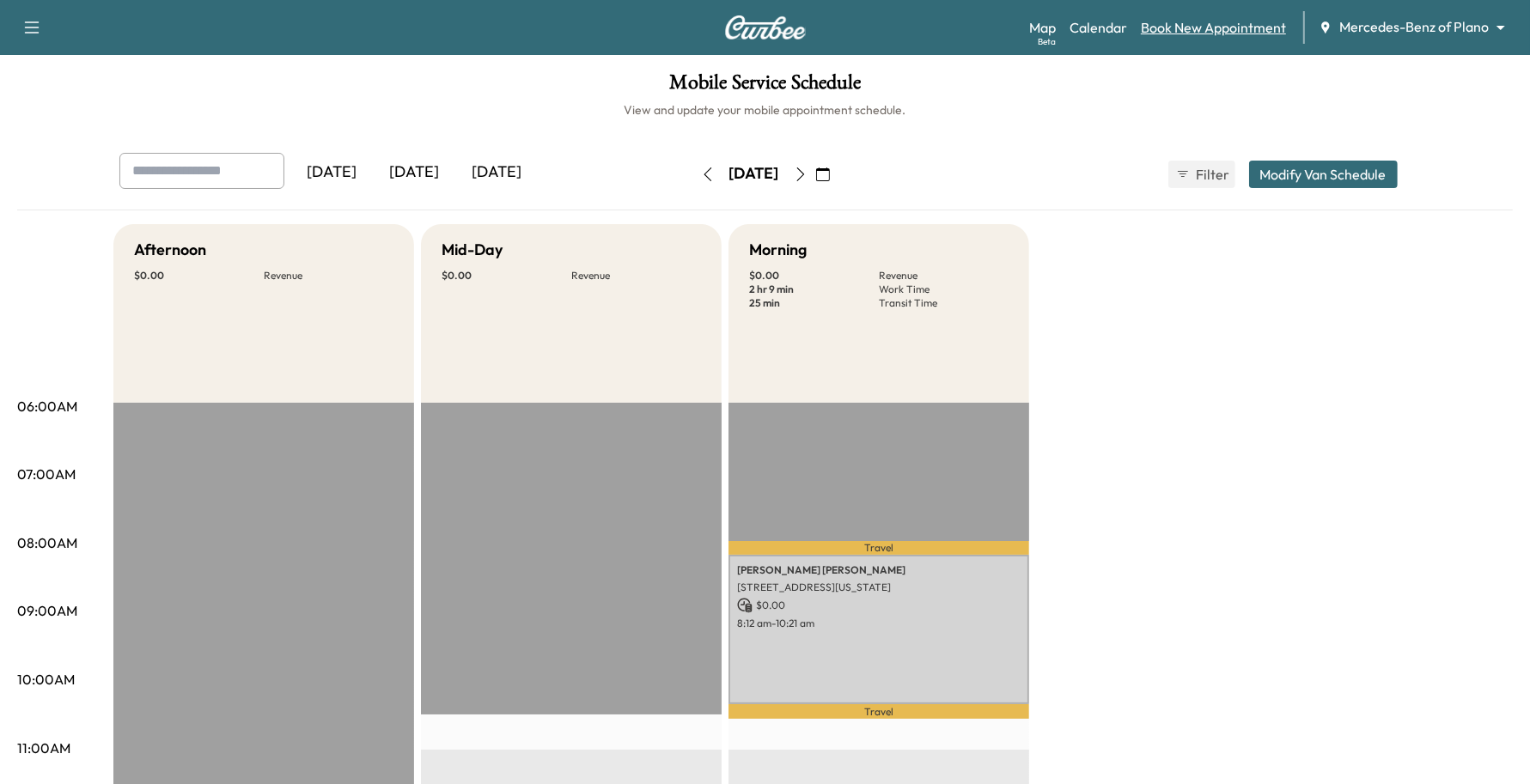
click at [1237, 28] on link "Book New Appointment" at bounding box center [1213, 28] width 145 height 21
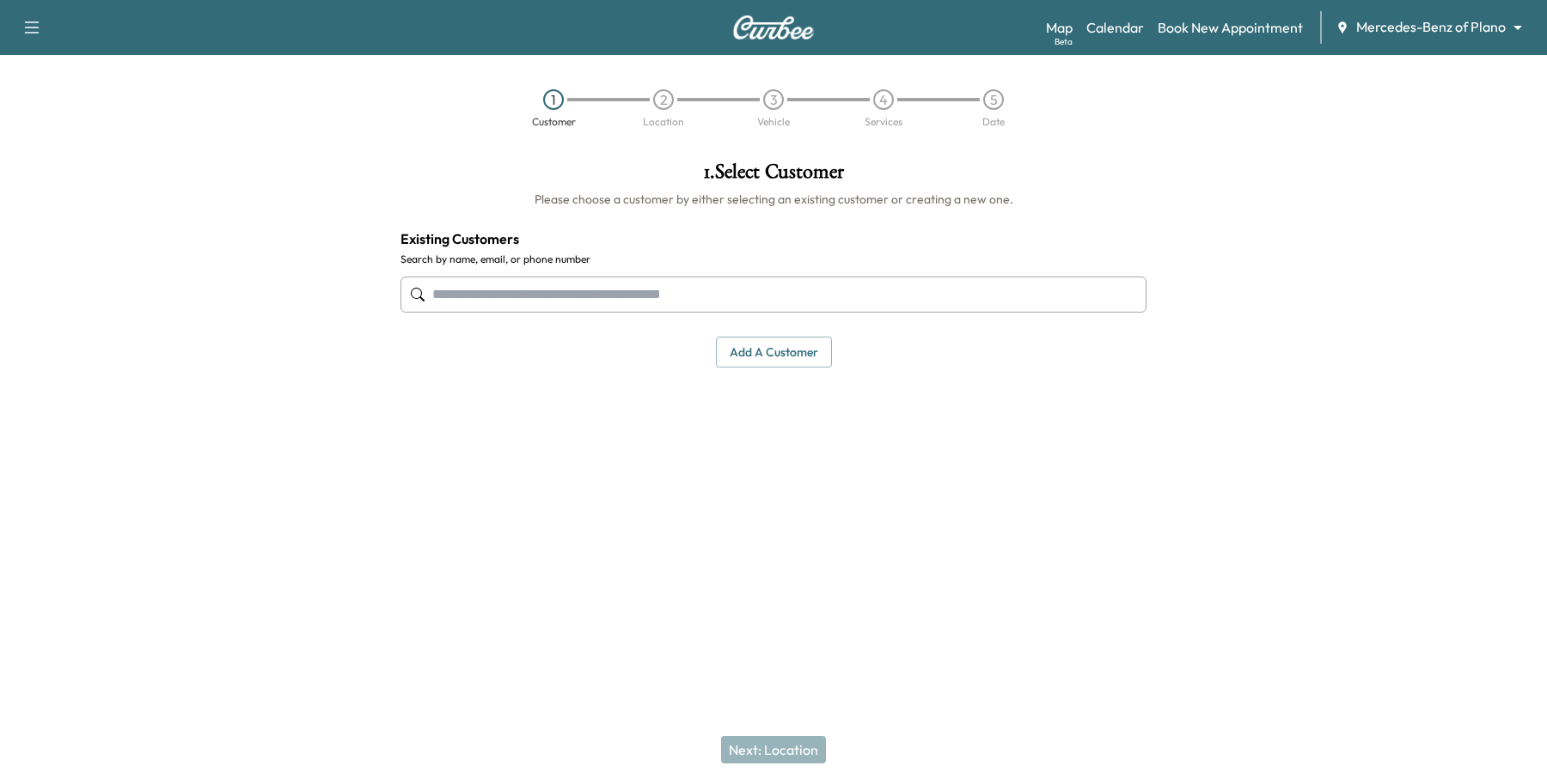
click at [661, 306] on input "text" at bounding box center [774, 295] width 746 height 36
click at [702, 293] on input "text" at bounding box center [774, 295] width 746 height 36
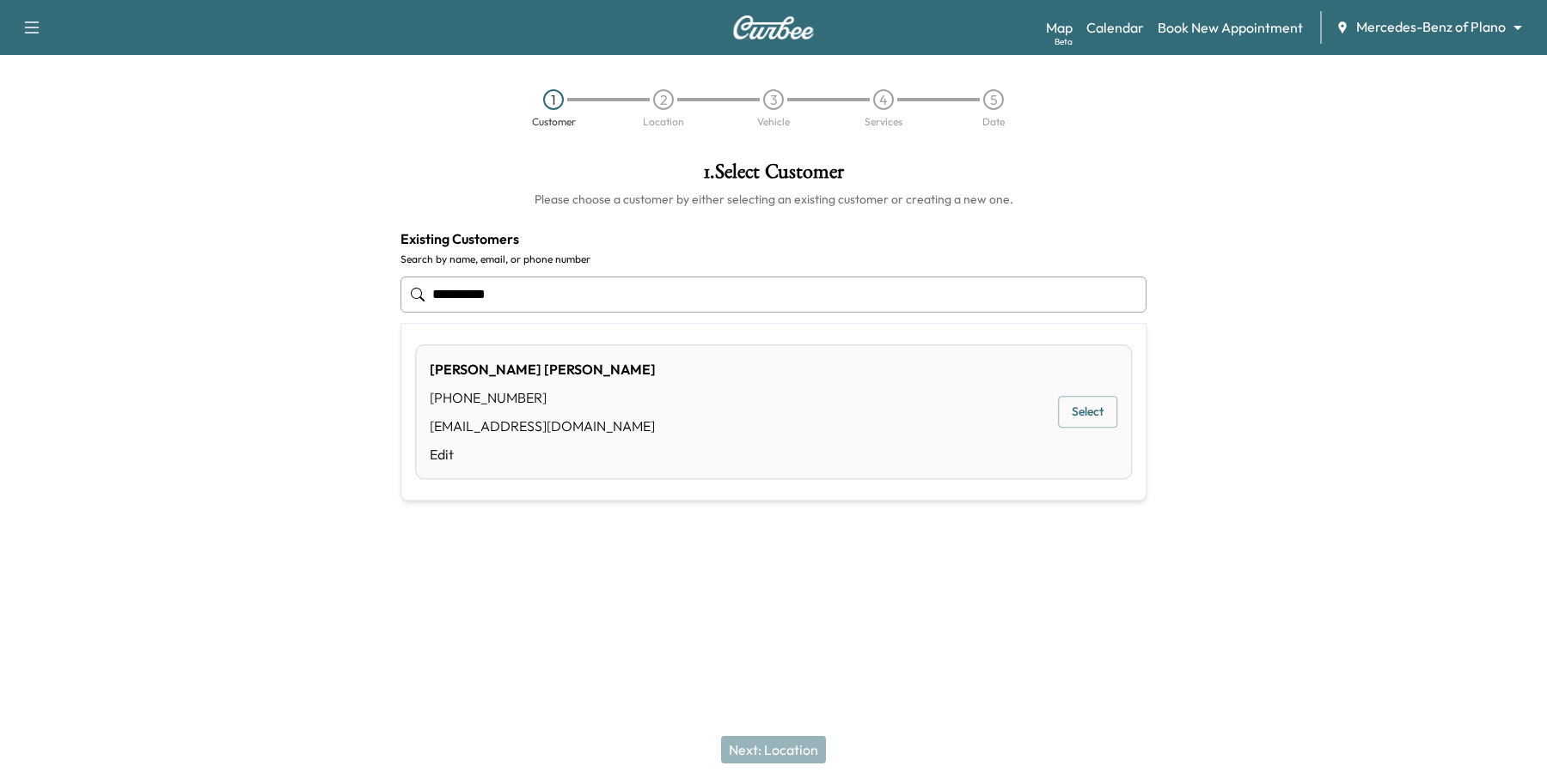
click at [1083, 400] on button "Select" at bounding box center [1087, 412] width 59 height 31
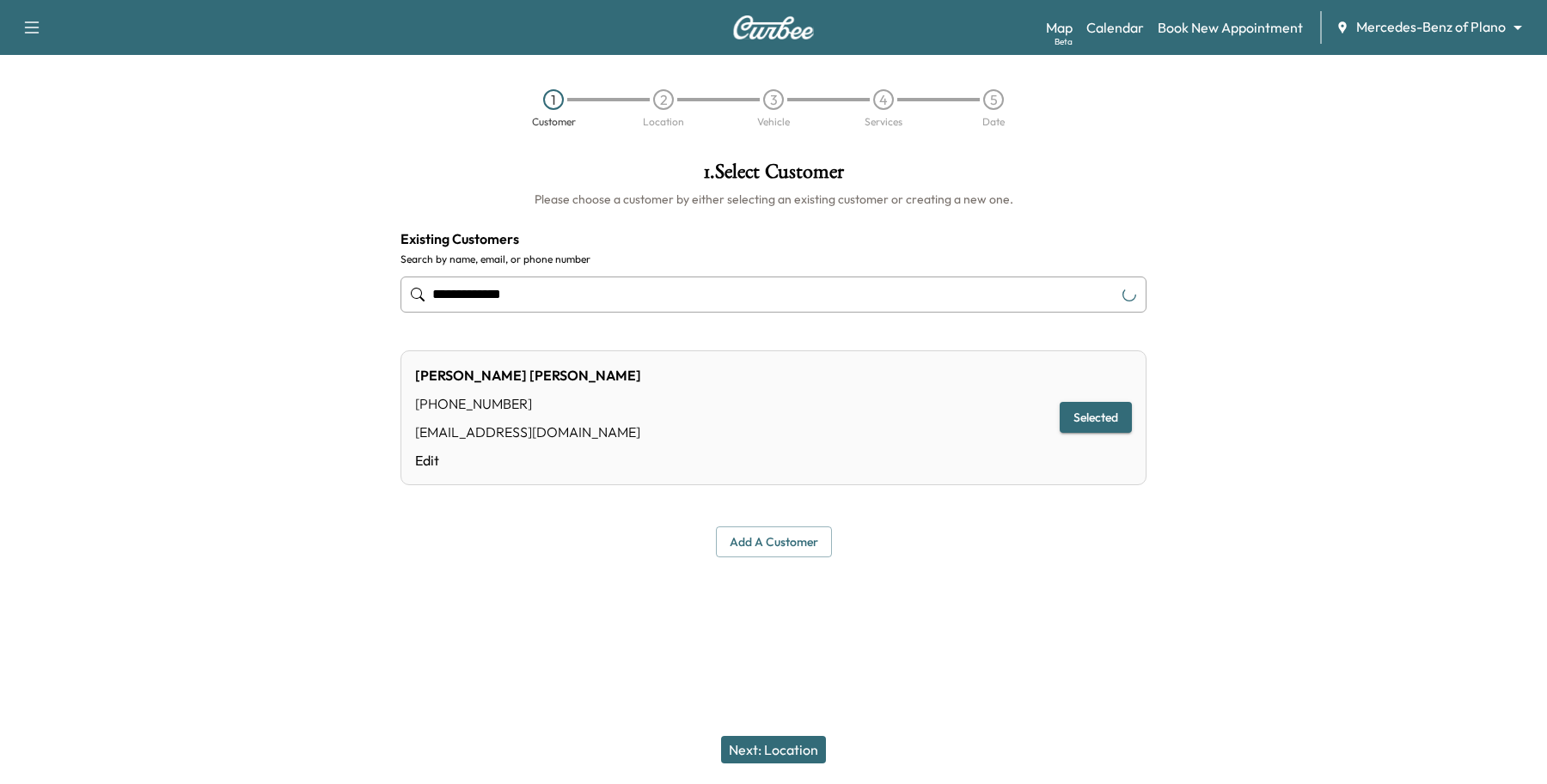
type input "**********"
click at [726, 755] on button "Next: Location" at bounding box center [773, 750] width 105 height 28
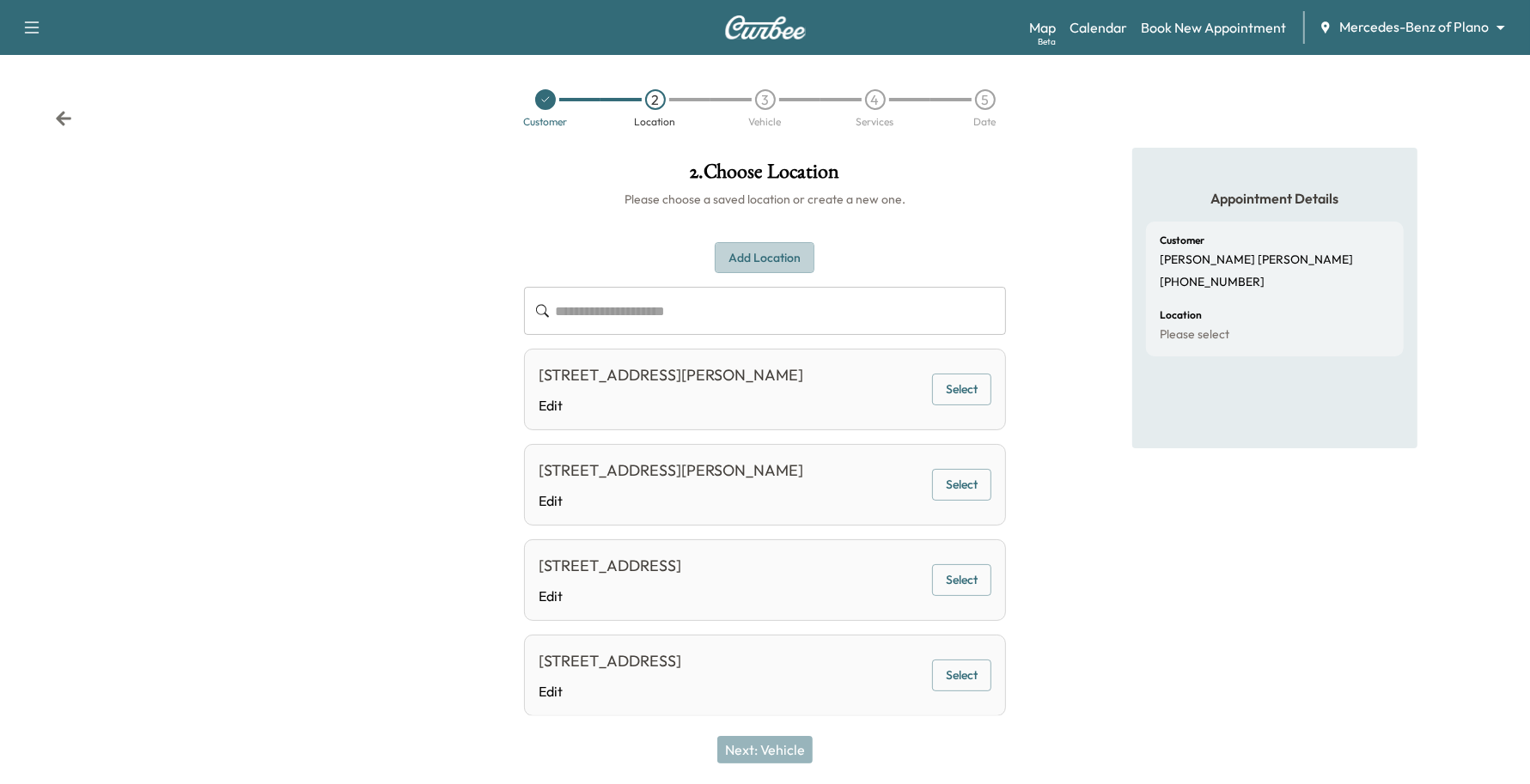
click at [750, 246] on button "Add Location" at bounding box center [764, 258] width 99 height 31
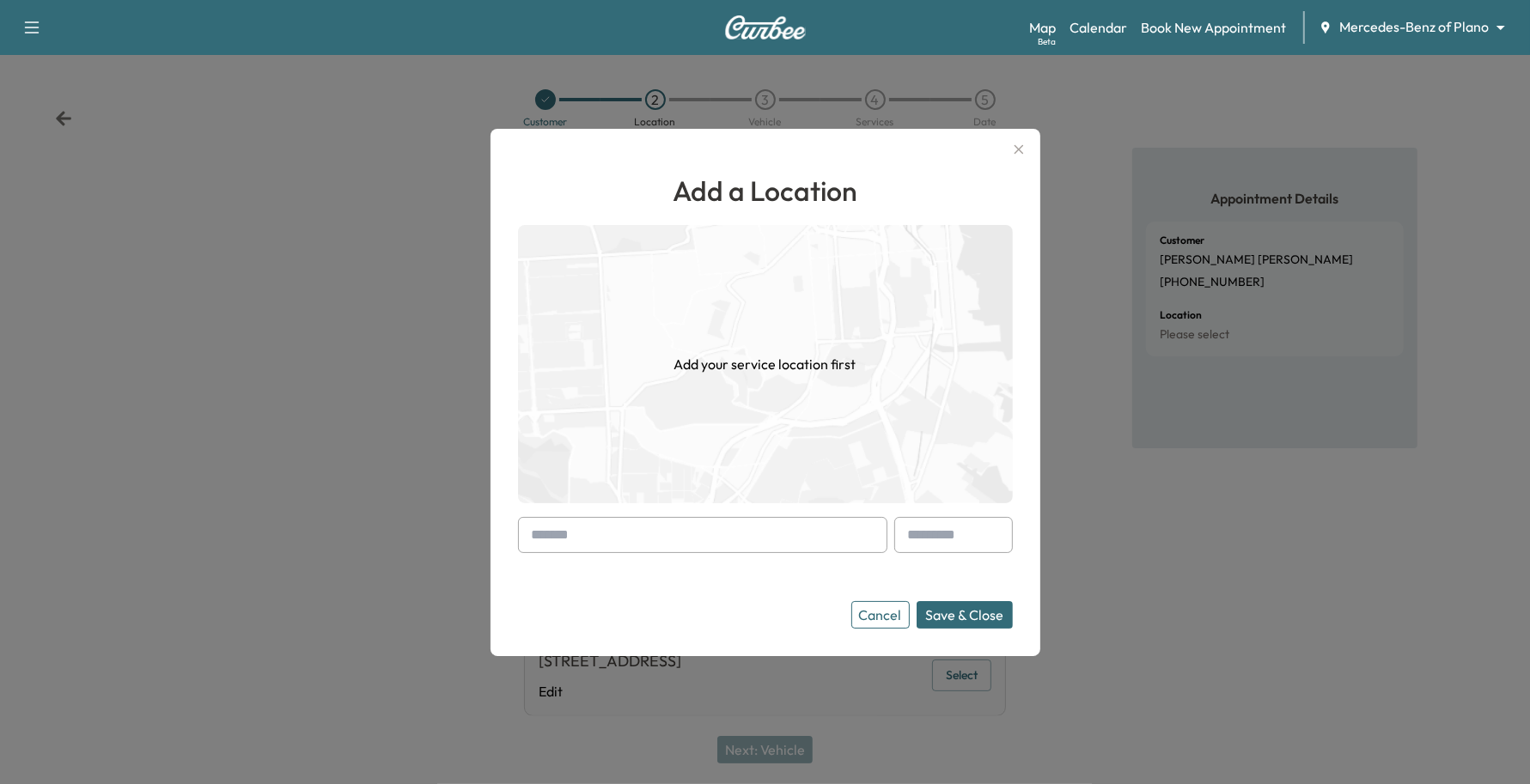
click at [701, 539] on input "text" at bounding box center [702, 535] width 369 height 36
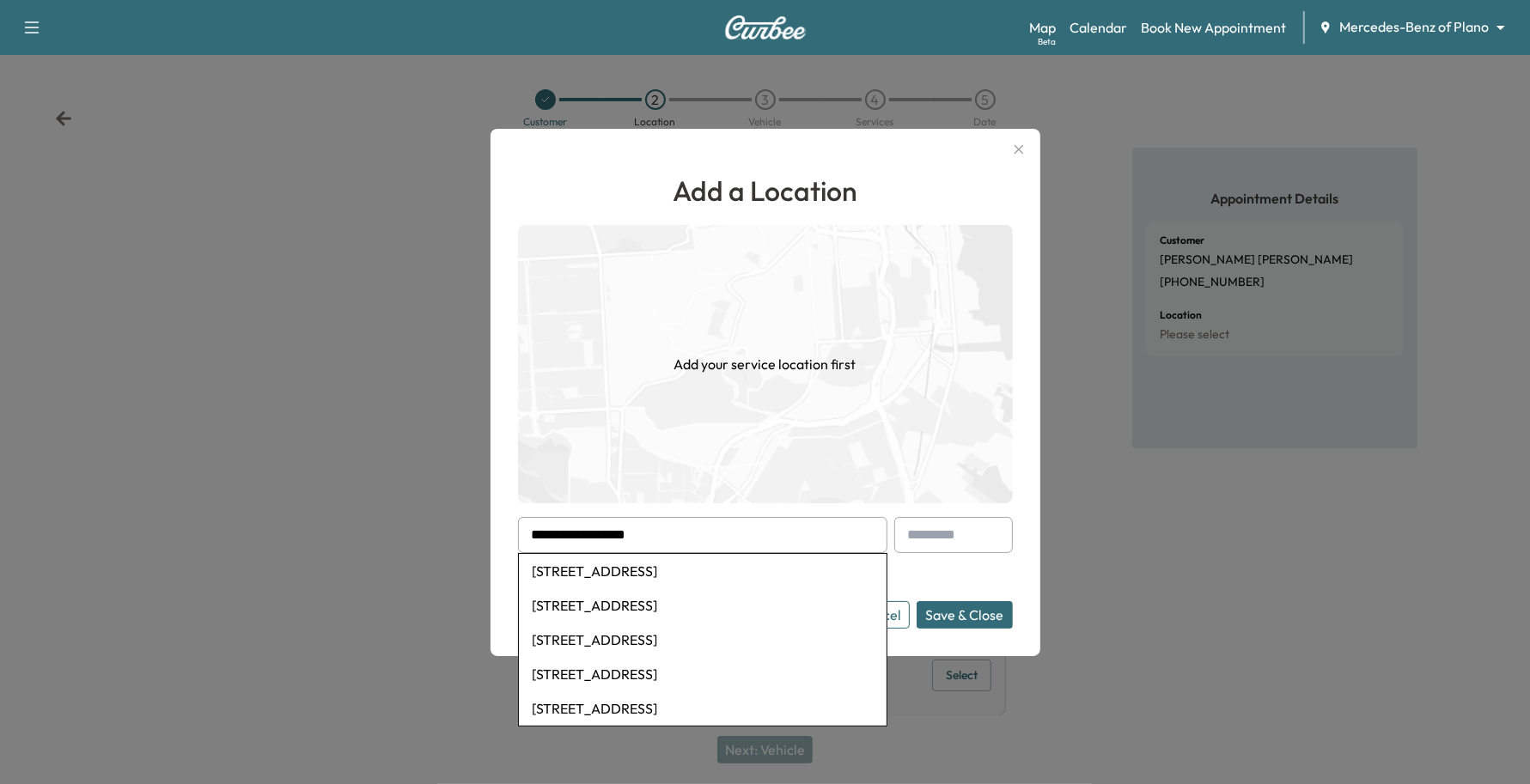
click at [710, 577] on li "[STREET_ADDRESS]" at bounding box center [702, 571] width 367 height 34
type input "**********"
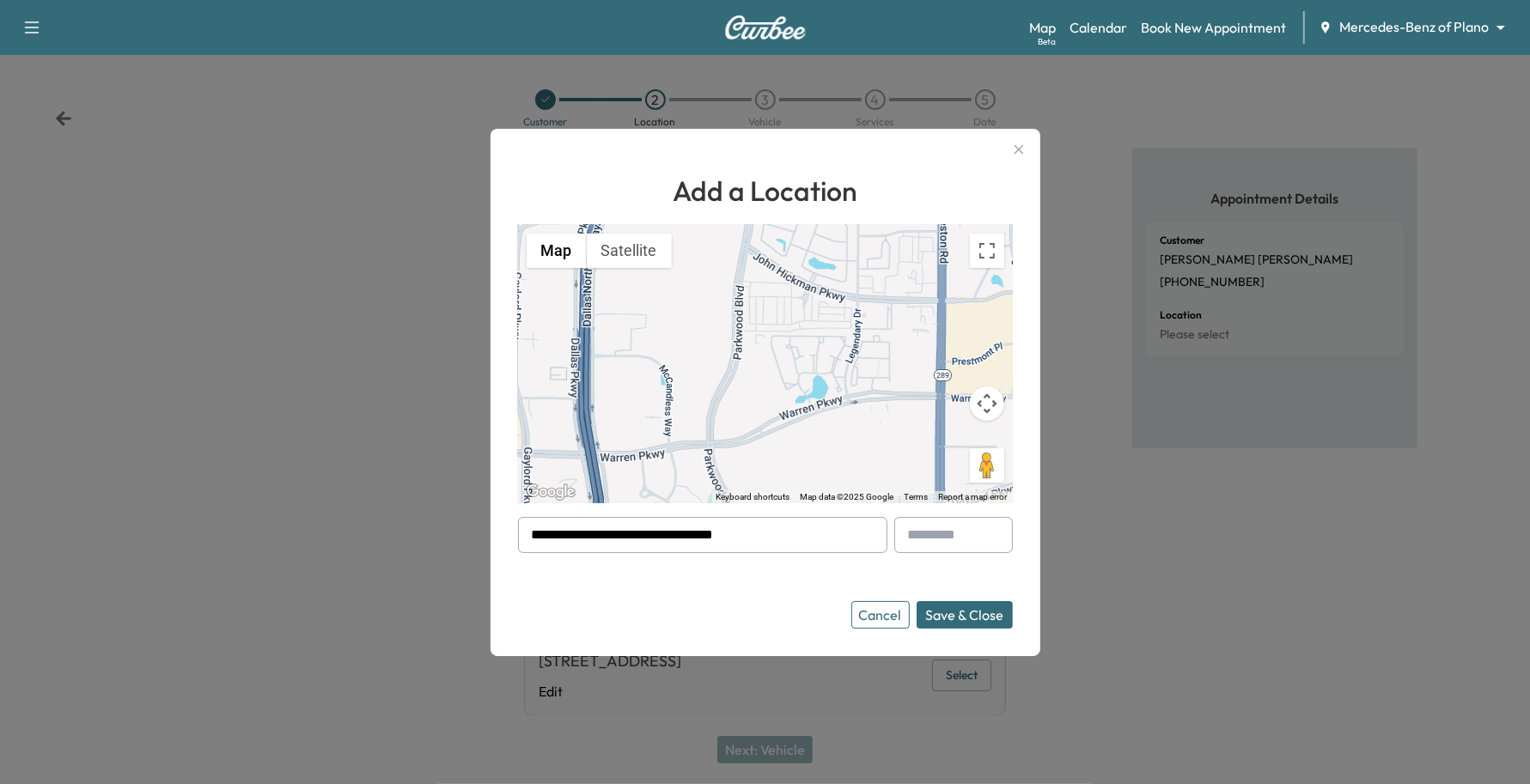
click at [963, 539] on input "text" at bounding box center [953, 535] width 118 height 36
type input "*"
type input "***"
click at [951, 612] on button "Save & Close" at bounding box center [964, 614] width 96 height 28
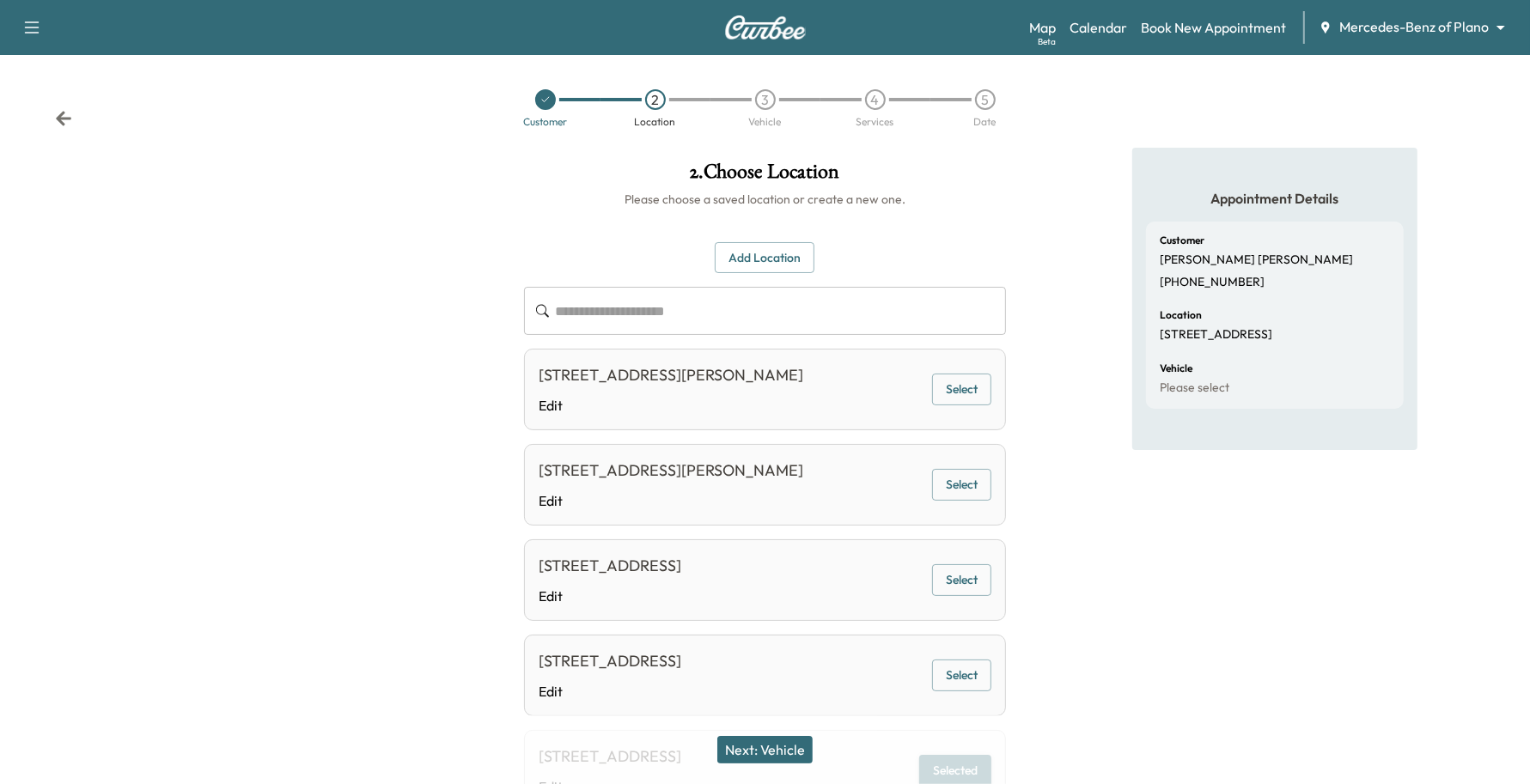
click at [796, 754] on button "Next: Vehicle" at bounding box center [765, 750] width 95 height 28
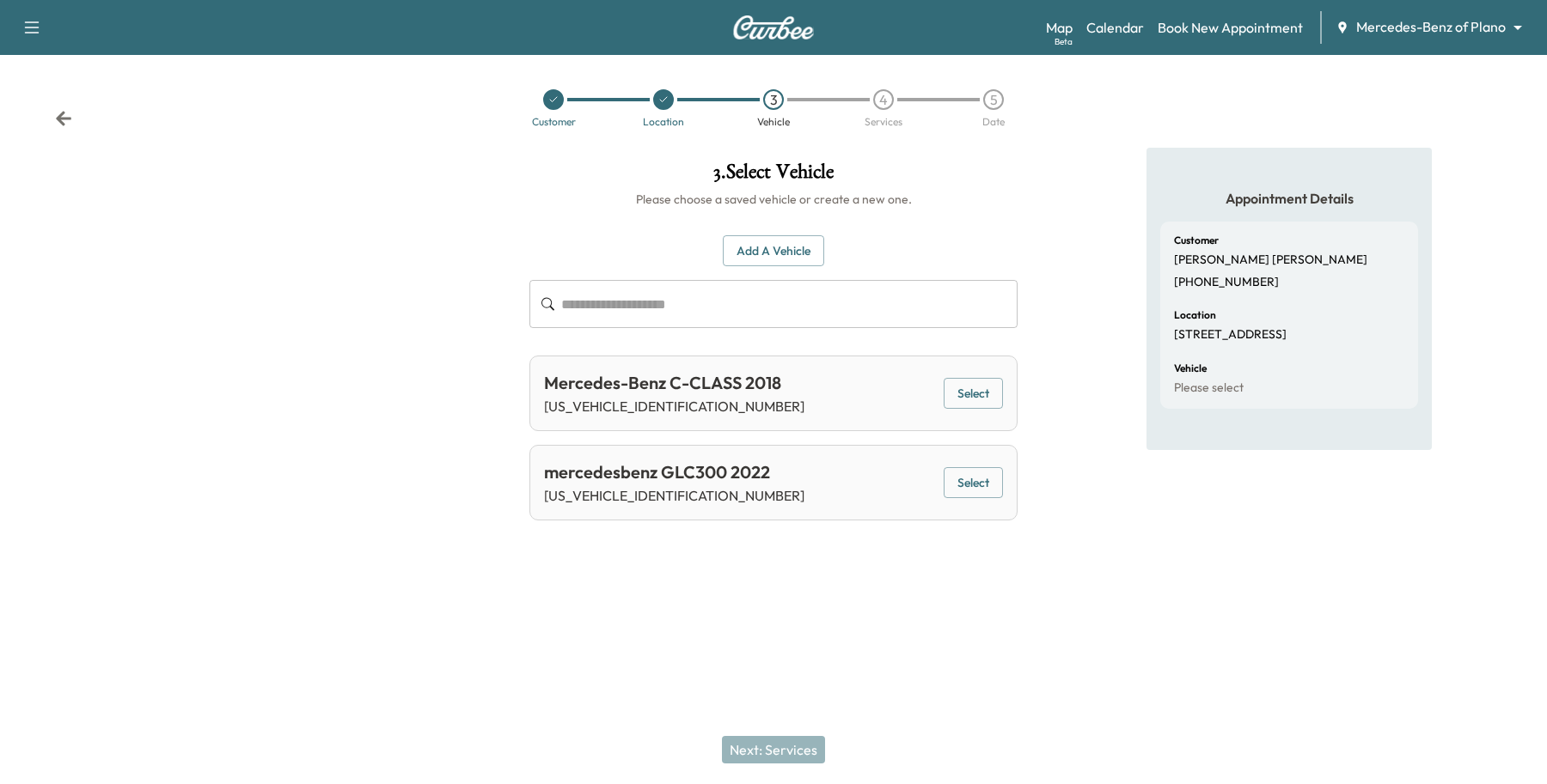
click at [951, 491] on button "Select" at bounding box center [973, 483] width 59 height 31
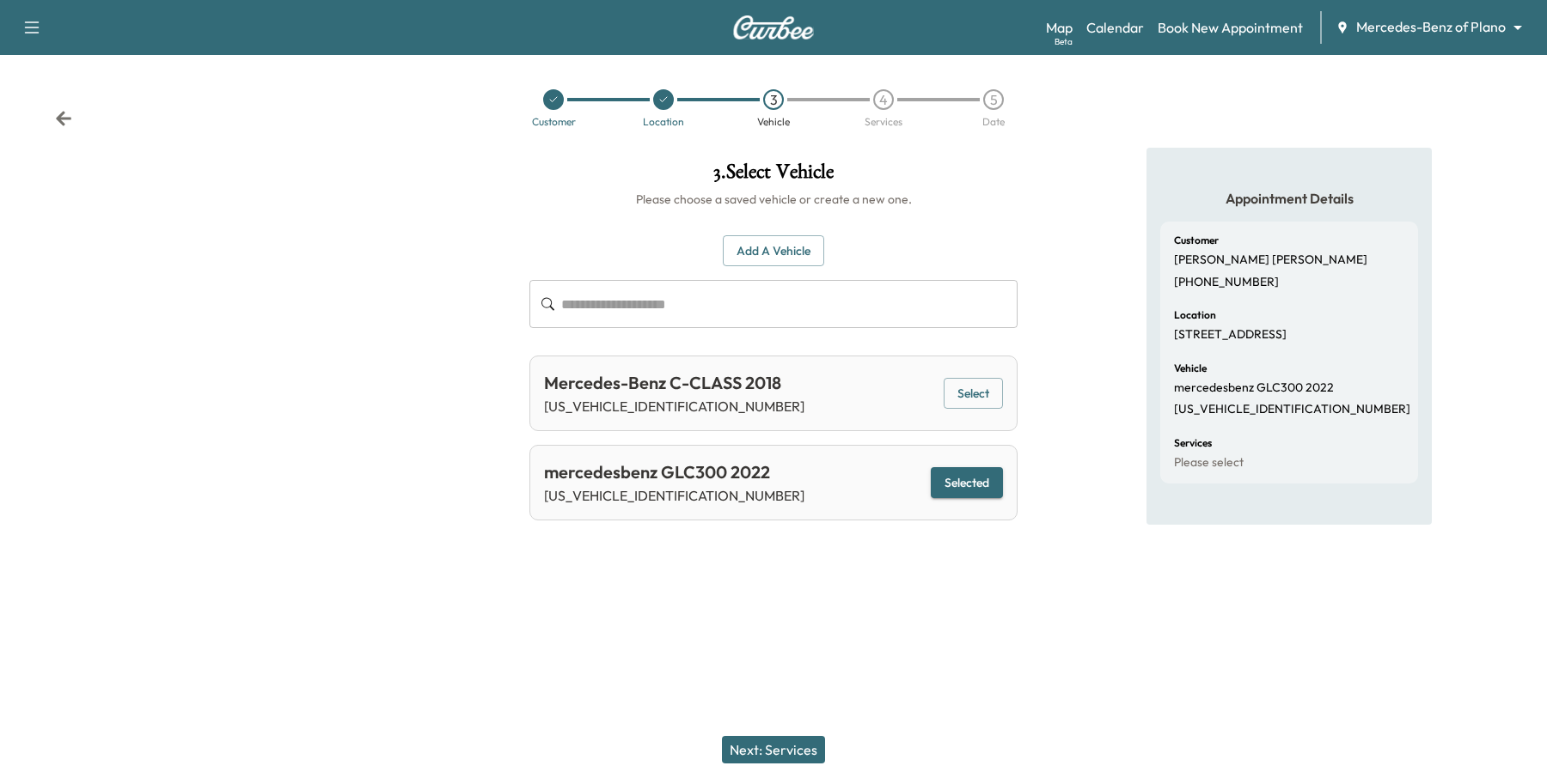
click at [715, 748] on div "Next: Services" at bounding box center [773, 750] width 1547 height 69
click at [722, 748] on button "Next: Services" at bounding box center [773, 750] width 103 height 28
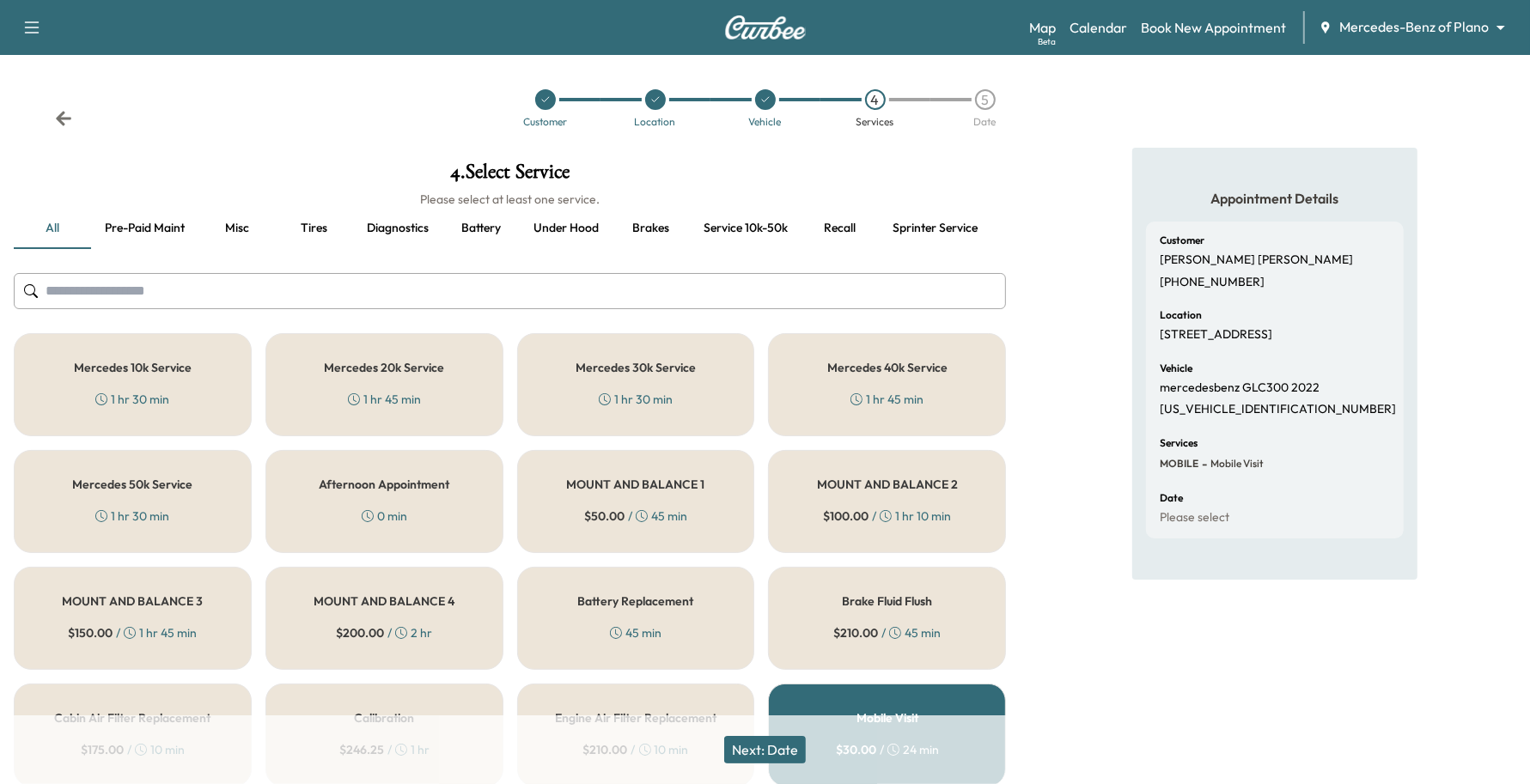
click at [582, 361] on h5 "Mercedes 30k Service" at bounding box center [635, 367] width 120 height 12
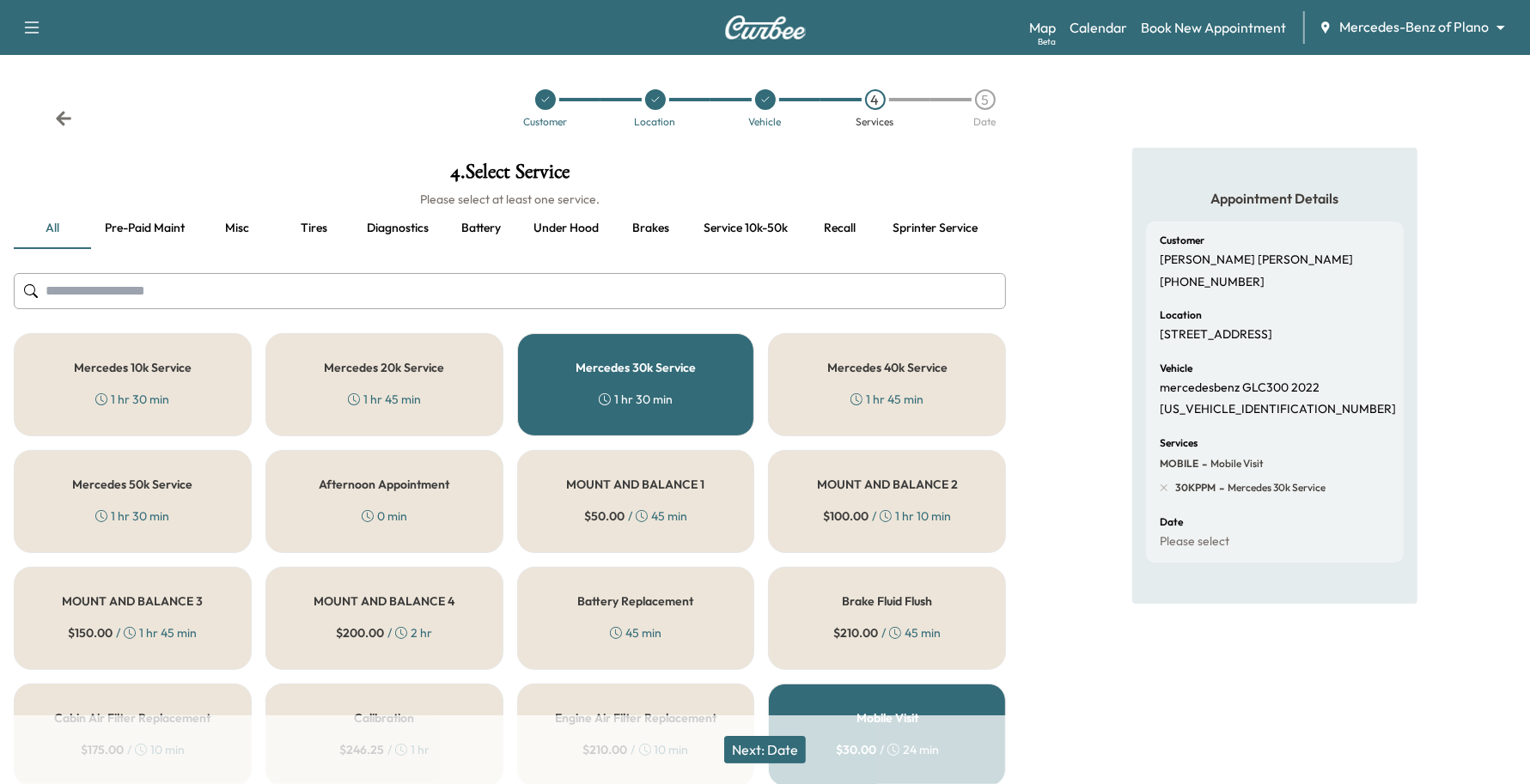
click at [779, 735] on div "Next: Date" at bounding box center [765, 750] width 1530 height 69
click at [789, 755] on button "Next: Date" at bounding box center [765, 750] width 82 height 28
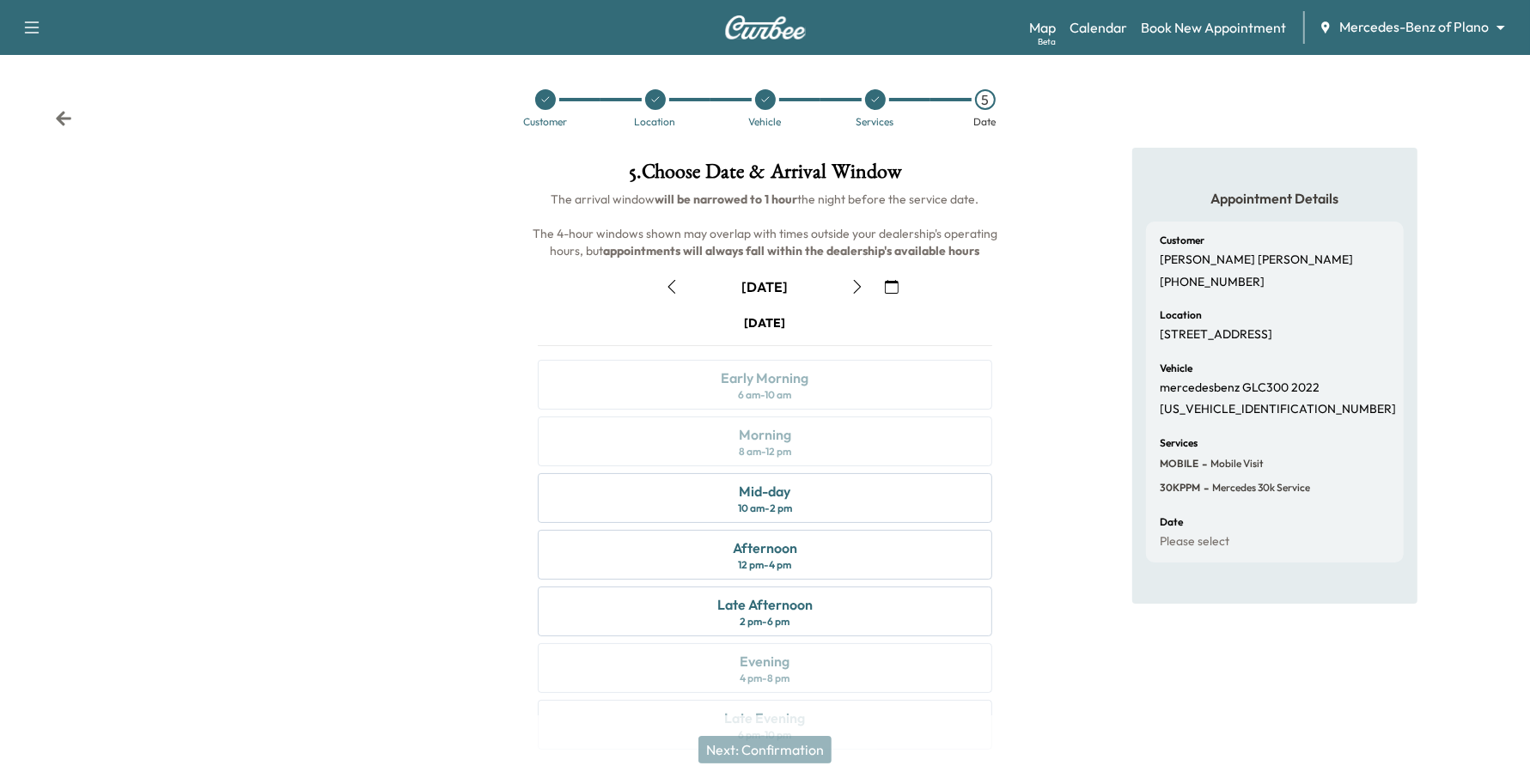
click at [855, 289] on icon "button" at bounding box center [857, 287] width 13 height 13
click at [891, 289] on icon "button" at bounding box center [891, 287] width 13 height 13
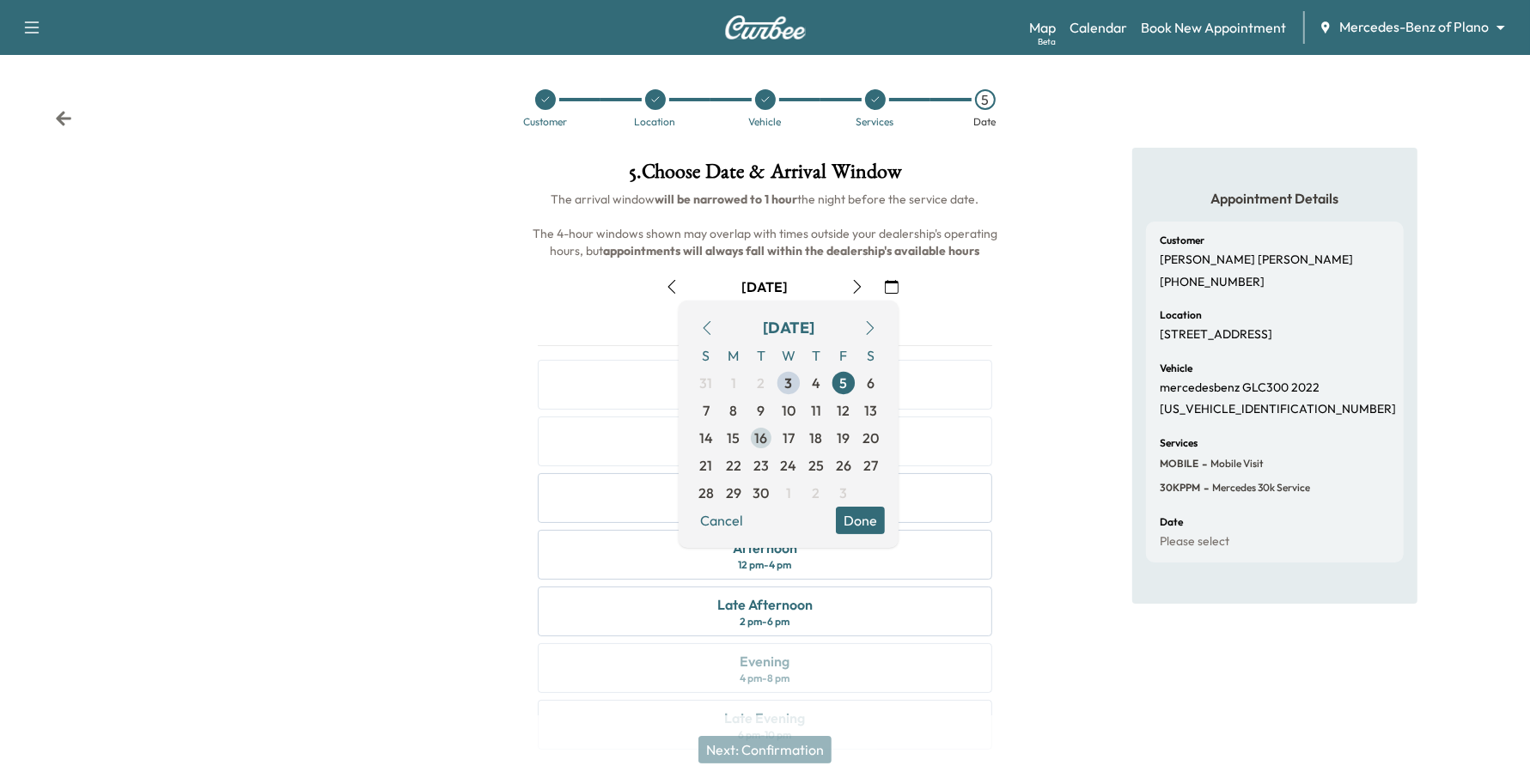
click at [771, 444] on span "16" at bounding box center [760, 438] width 28 height 28
click at [860, 518] on button "Done" at bounding box center [859, 520] width 49 height 28
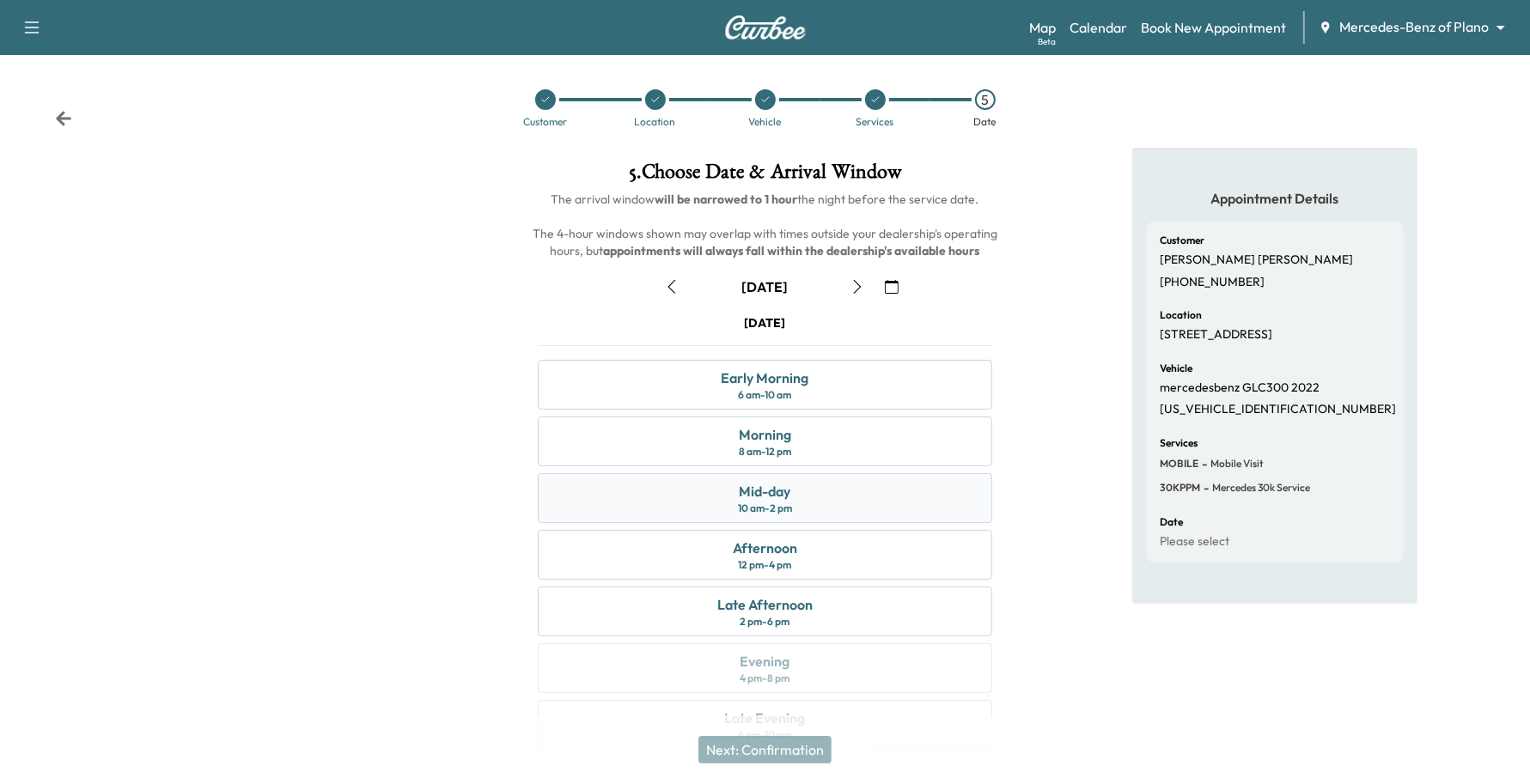
click at [837, 508] on div "Mid-day 10 am - 2 pm" at bounding box center [765, 498] width 455 height 50
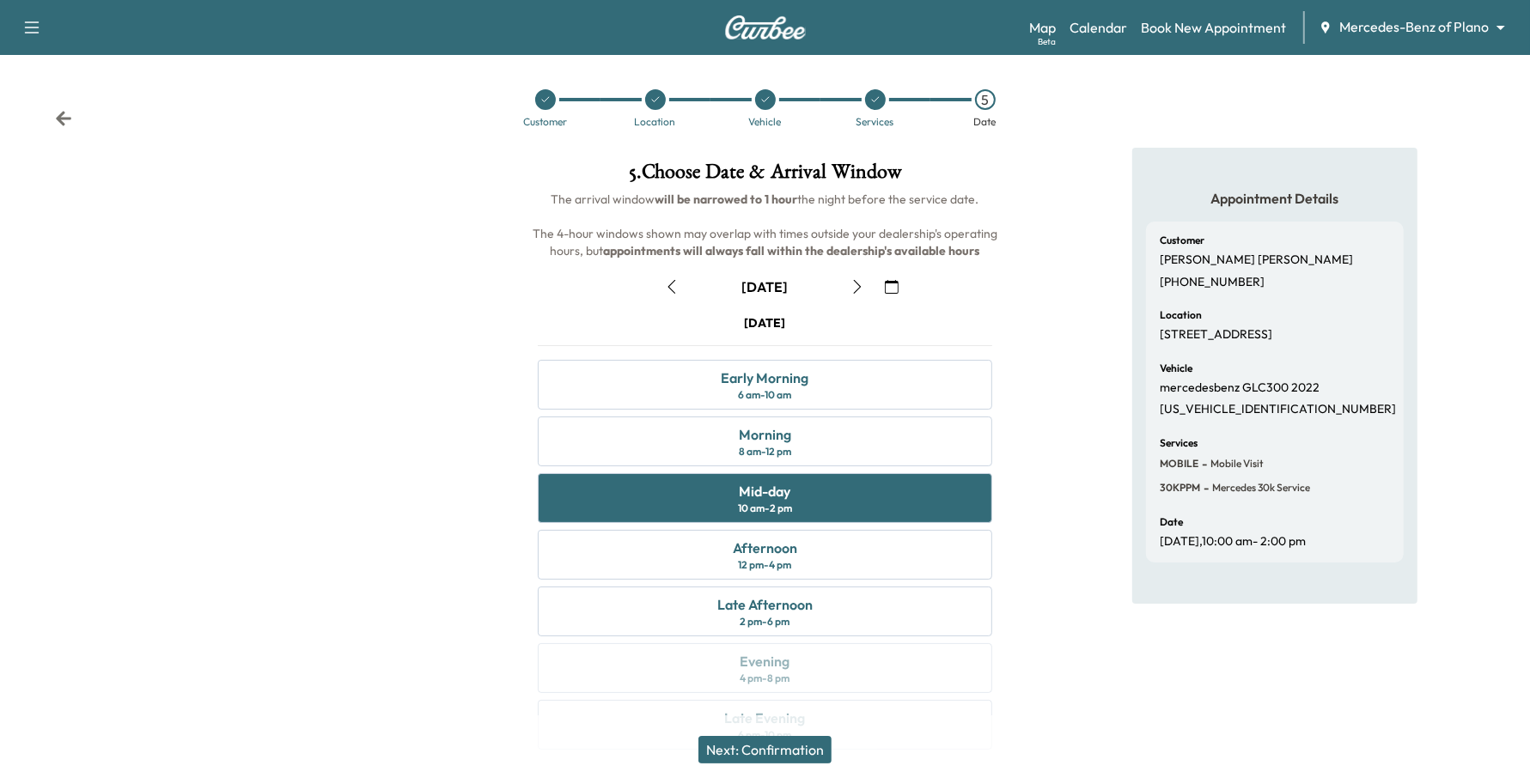
click at [810, 762] on button "Next: Confirmation" at bounding box center [765, 750] width 134 height 28
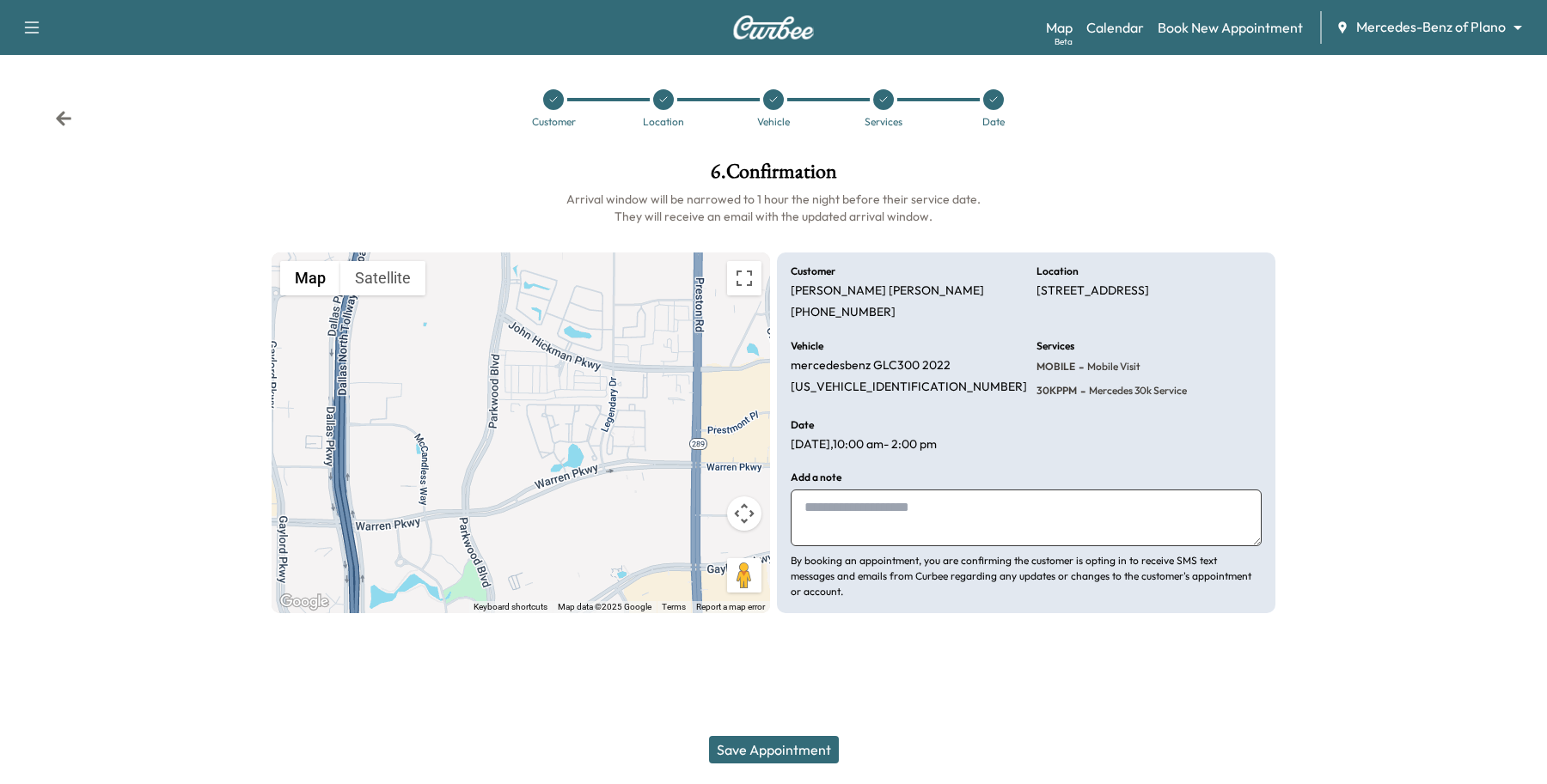
click at [824, 752] on button "Save Appointment" at bounding box center [774, 750] width 130 height 28
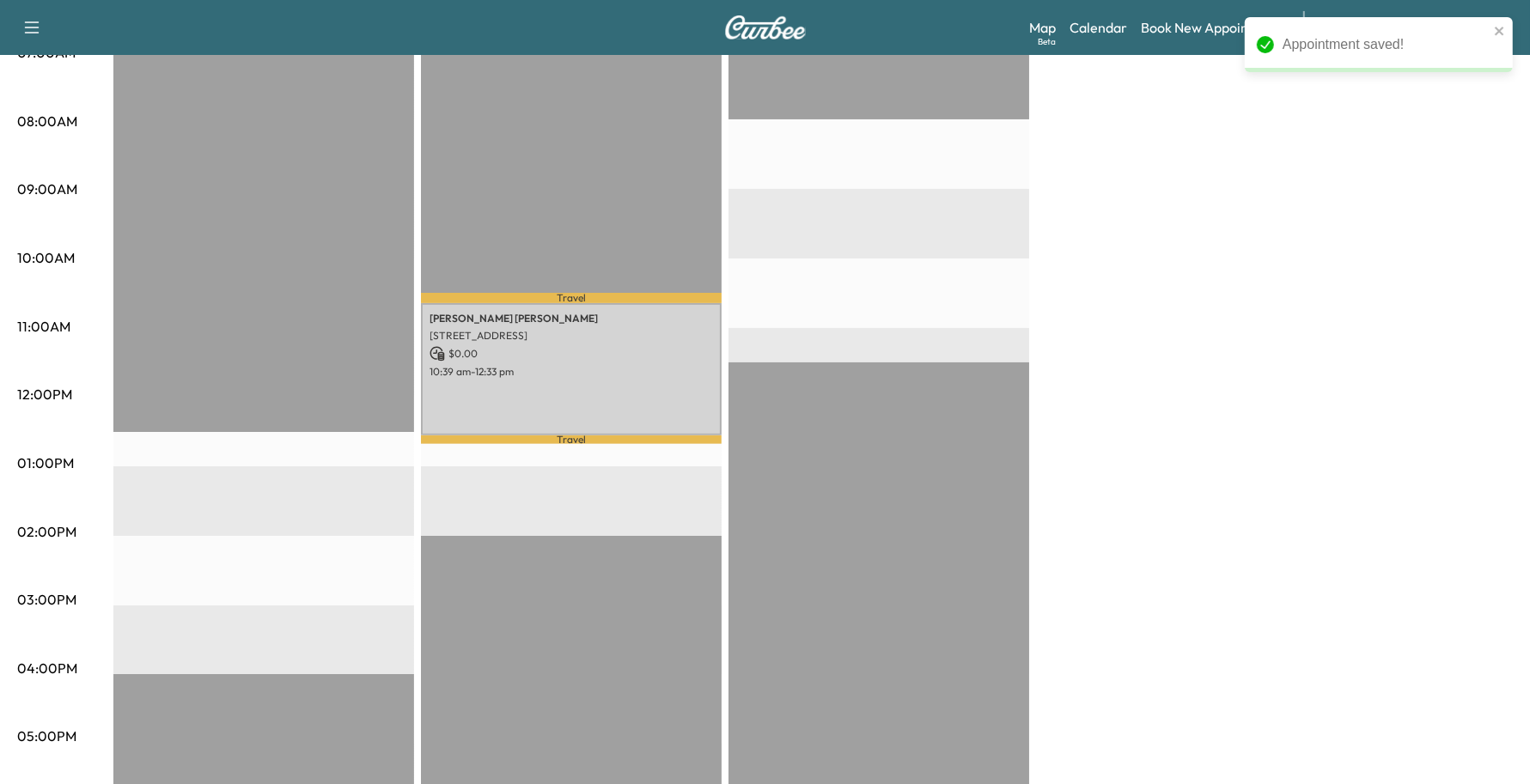
scroll to position [429, 0]
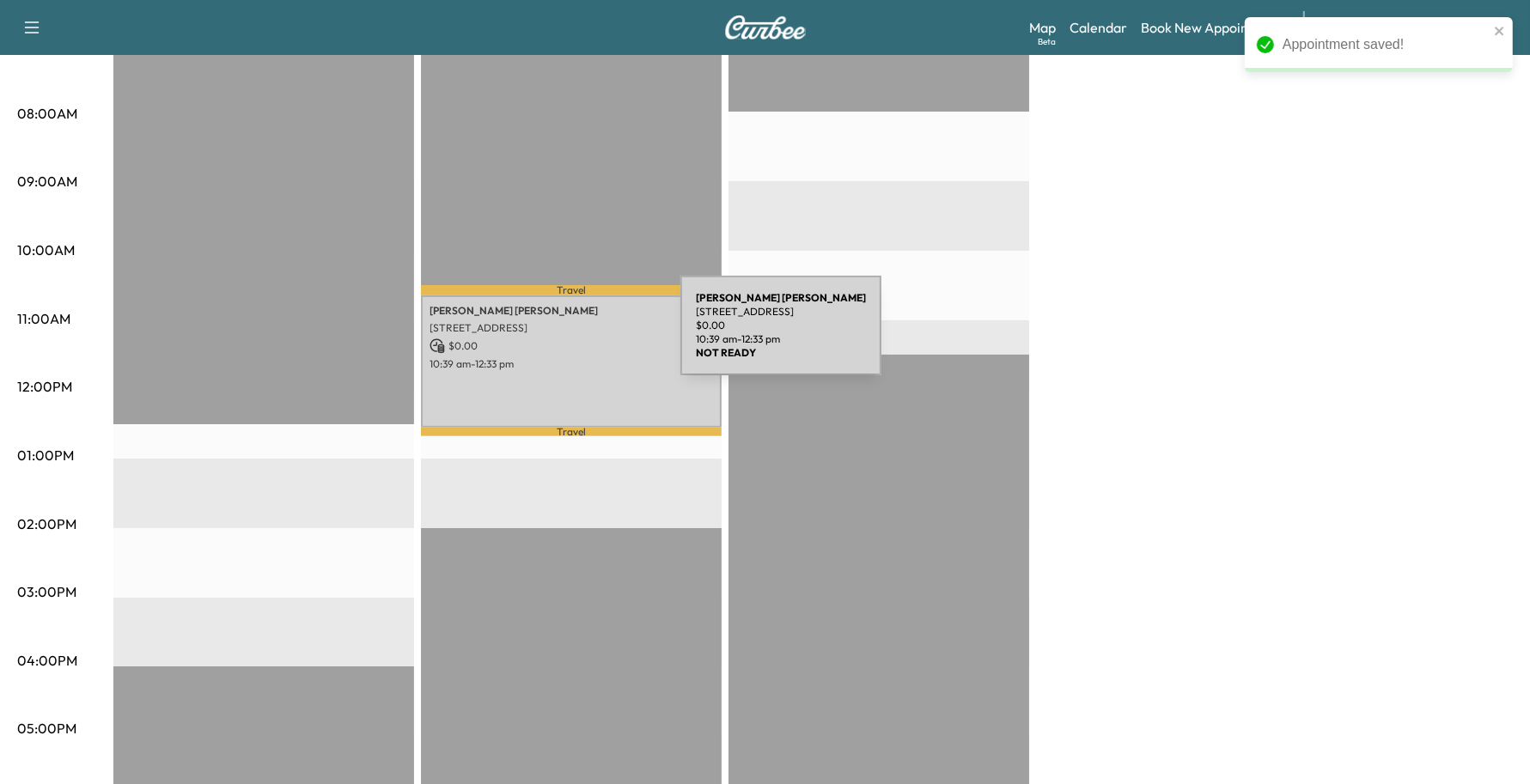
click at [551, 339] on p "$ 0.00" at bounding box center [570, 346] width 283 height 15
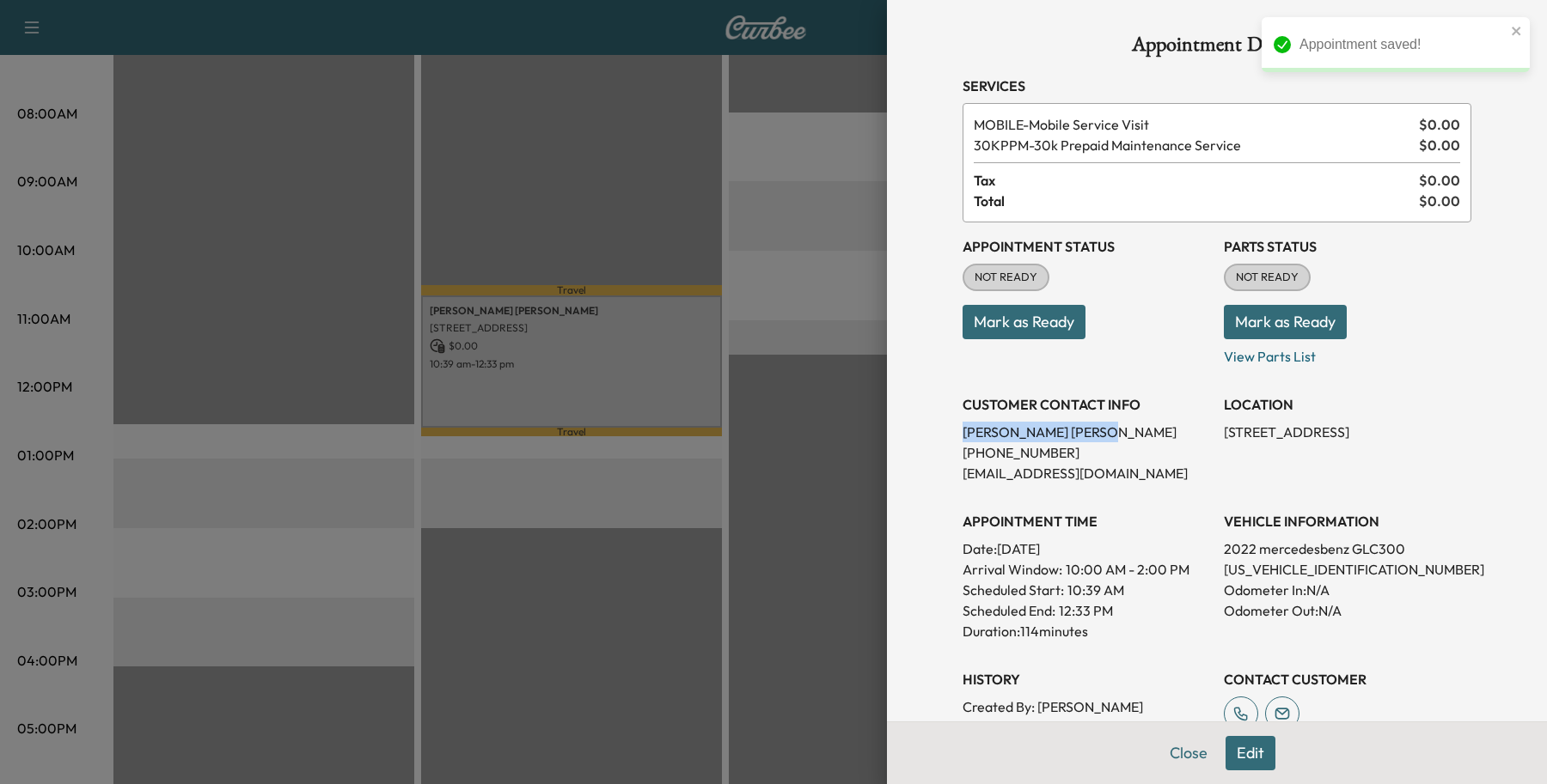
drag, startPoint x: 1038, startPoint y: 427, endPoint x: 894, endPoint y: 427, distance: 144.0
click at [894, 427] on div "Appointment Details Services MOBILE - Mobile Service Visit $ 0.00 30KPPM - 30k …" at bounding box center [1217, 392] width 660 height 784
copy p "[PERSON_NAME]"
click at [1169, 753] on button "Close" at bounding box center [1188, 753] width 60 height 34
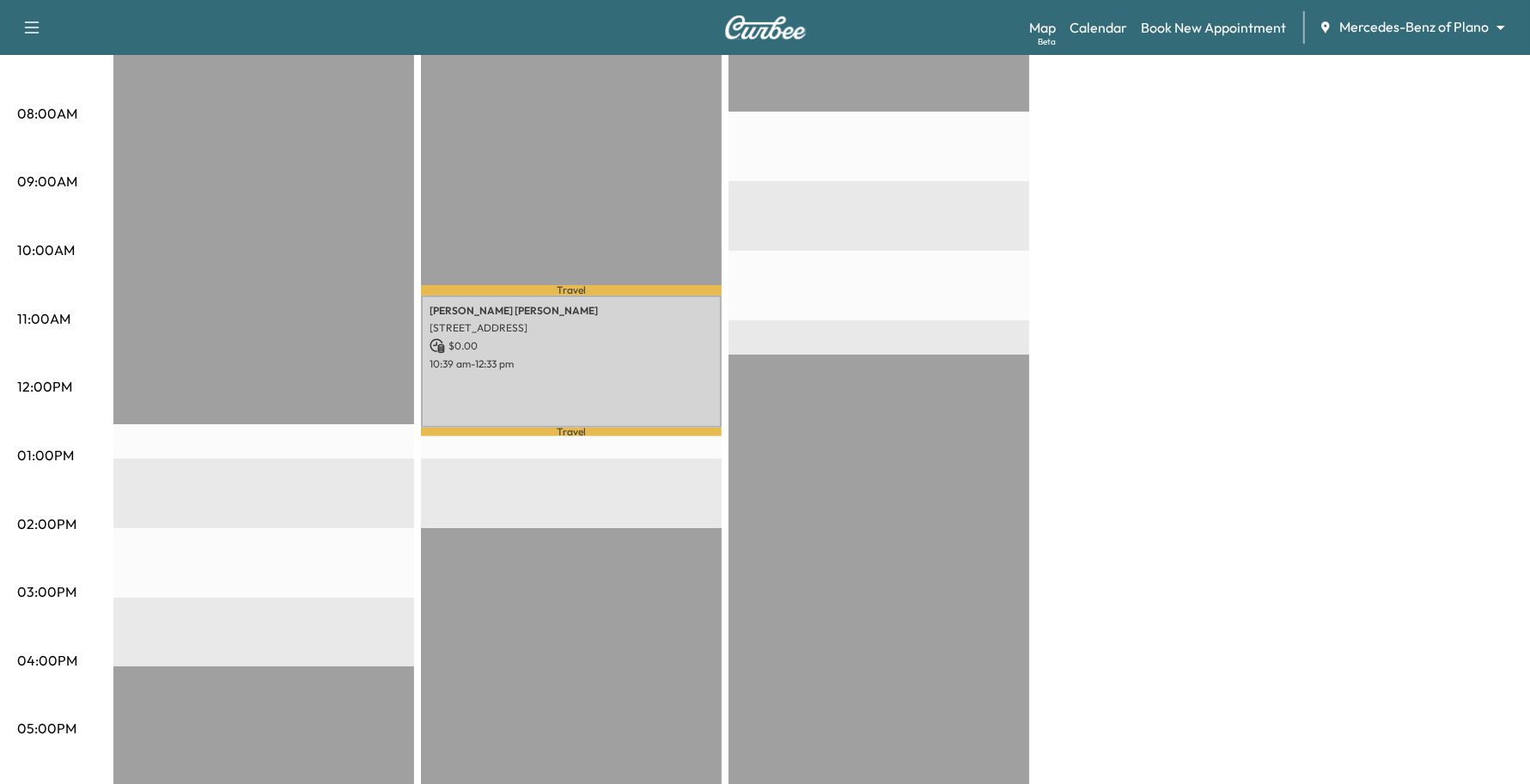
click at [1160, 13] on div "Map Beta Calendar Book New Appointment Mercedes-Benz of Plano ******** ​" at bounding box center [1272, 28] width 487 height 32
click at [1169, 41] on div "Map Beta Calendar Book New Appointment Mercedes-Benz of Plano ******** ​" at bounding box center [1272, 28] width 487 height 32
click at [1177, 22] on link "Book New Appointment" at bounding box center [1213, 28] width 145 height 21
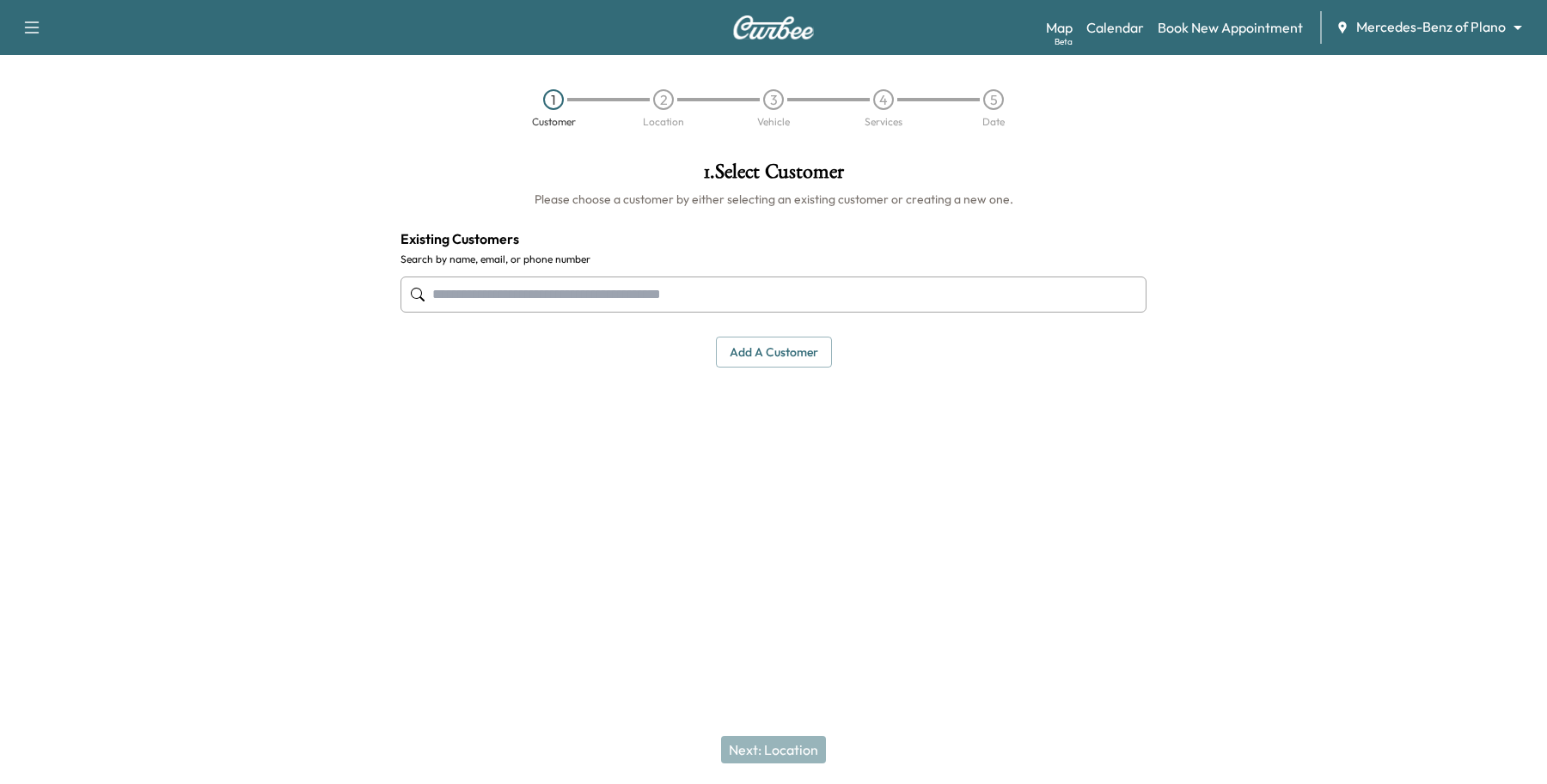
drag, startPoint x: 542, startPoint y: 275, endPoint x: 534, endPoint y: 298, distance: 24.4
click at [534, 298] on div at bounding box center [774, 294] width 746 height 56
click at [534, 302] on input "text" at bounding box center [774, 295] width 746 height 36
